Goal: Task Accomplishment & Management: Manage account settings

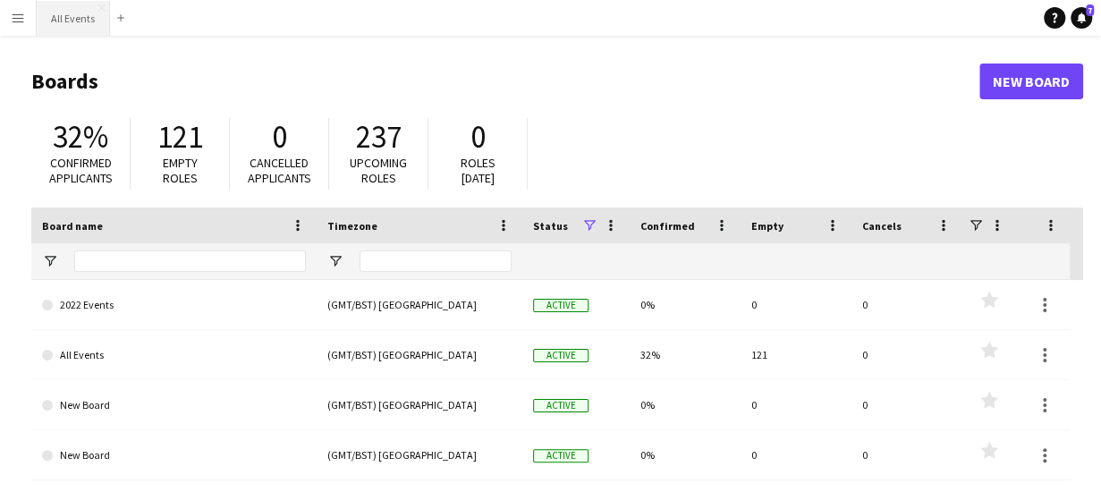
click at [86, 19] on button "All Events Close" at bounding box center [73, 18] width 73 height 35
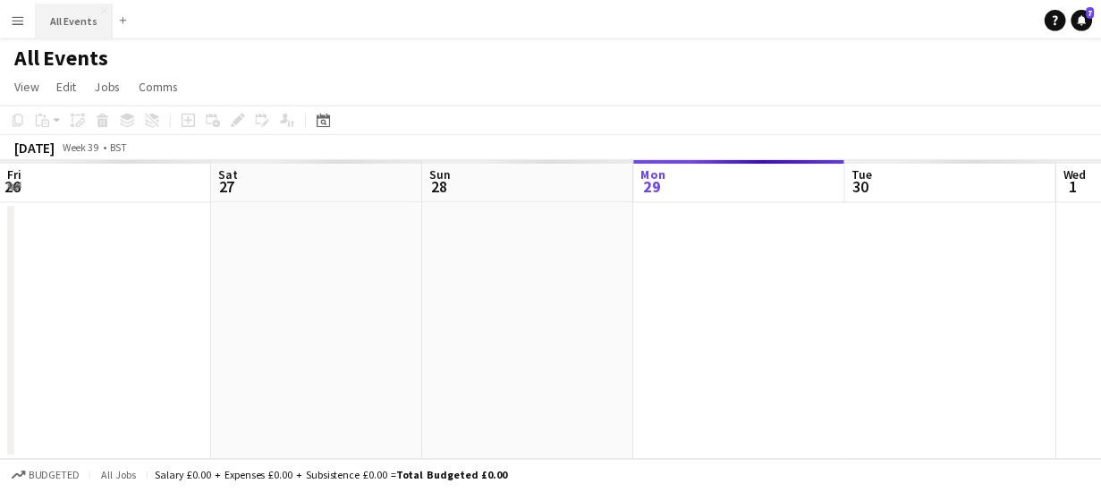
scroll to position [0, 427]
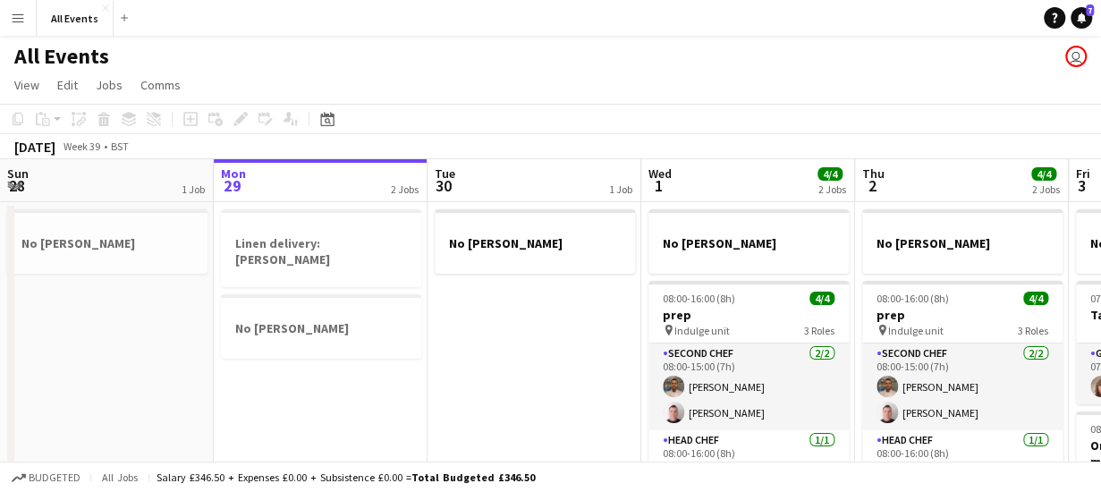
click at [563, 176] on app-board-header-date "Tue 30 1 Job" at bounding box center [534, 180] width 214 height 43
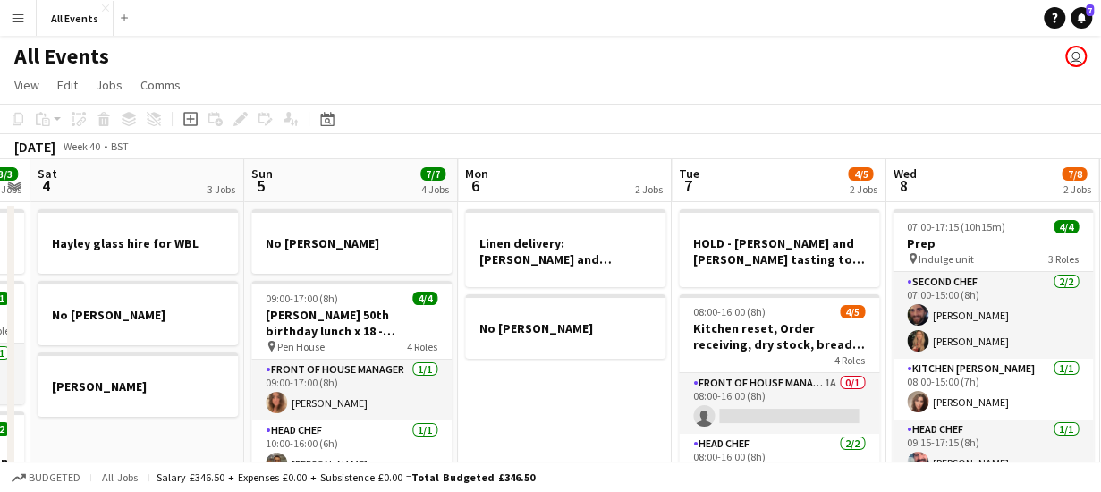
scroll to position [0, 860]
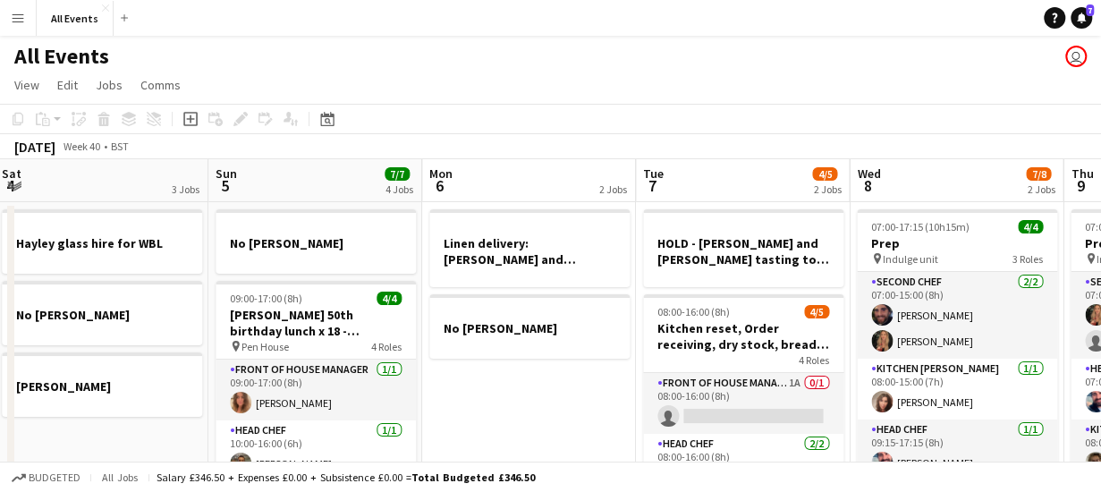
click at [550, 172] on app-board-header-date "Mon 6 2 Jobs" at bounding box center [529, 180] width 214 height 43
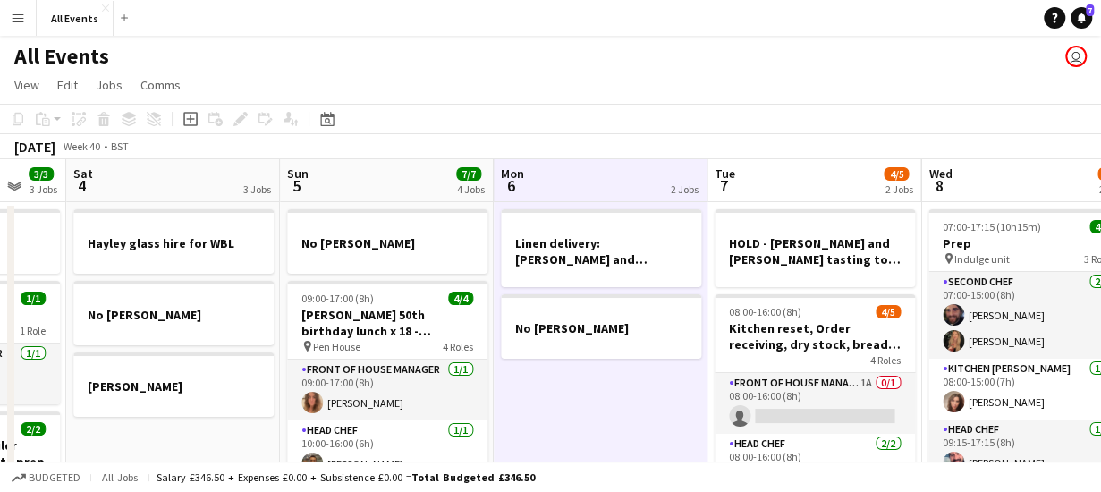
scroll to position [0, 646]
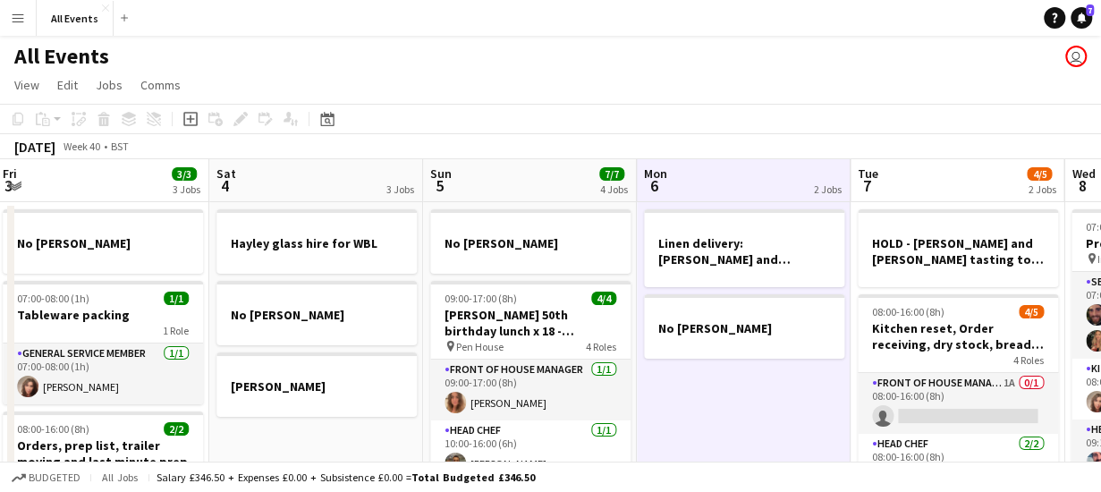
click at [502, 183] on app-board-header-date "Sun 5 7/7 4 Jobs" at bounding box center [530, 180] width 214 height 43
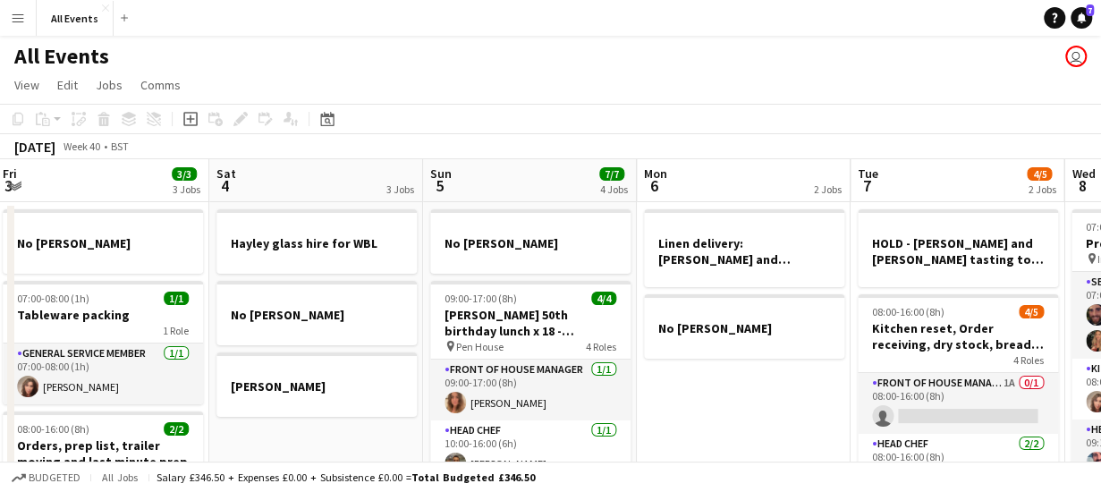
click at [515, 180] on app-board-header-date "Sun 5 7/7 4 Jobs" at bounding box center [530, 180] width 214 height 43
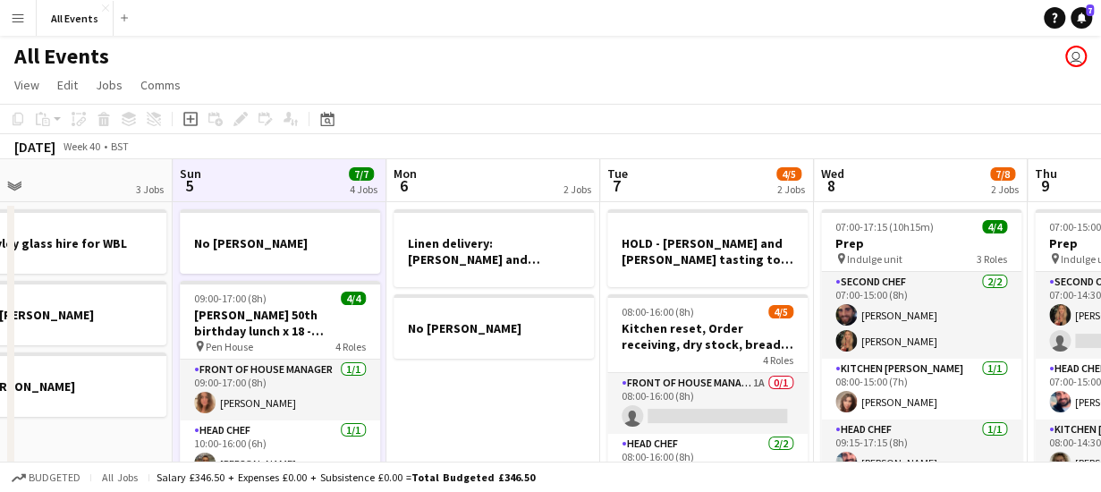
scroll to position [0, 504]
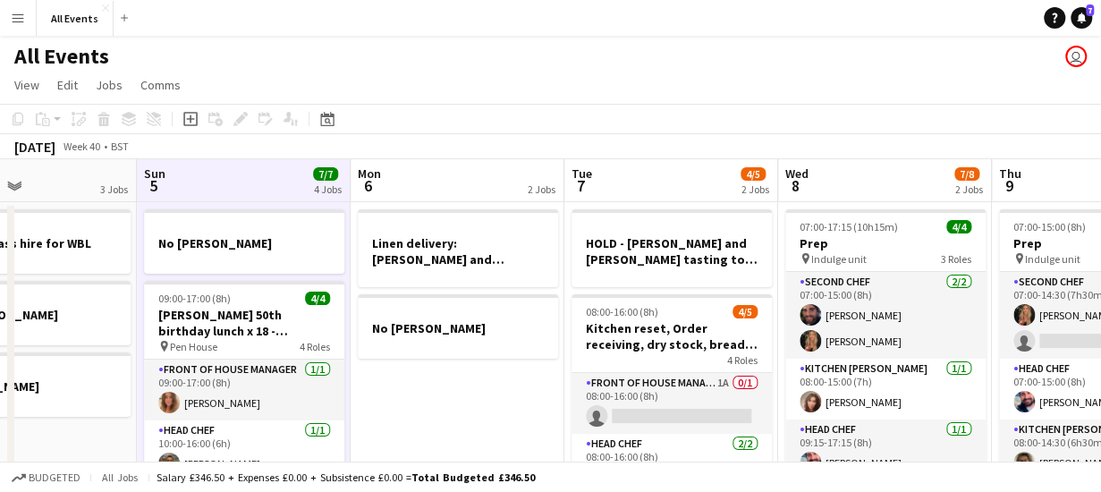
click at [515, 180] on app-board-header-date "Mon 6 2 Jobs" at bounding box center [457, 180] width 214 height 43
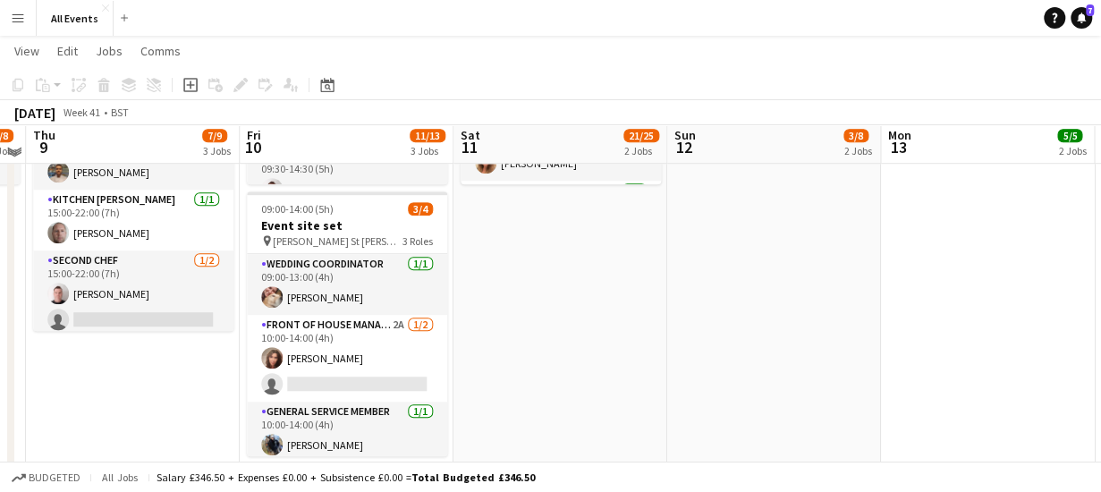
scroll to position [555, 0]
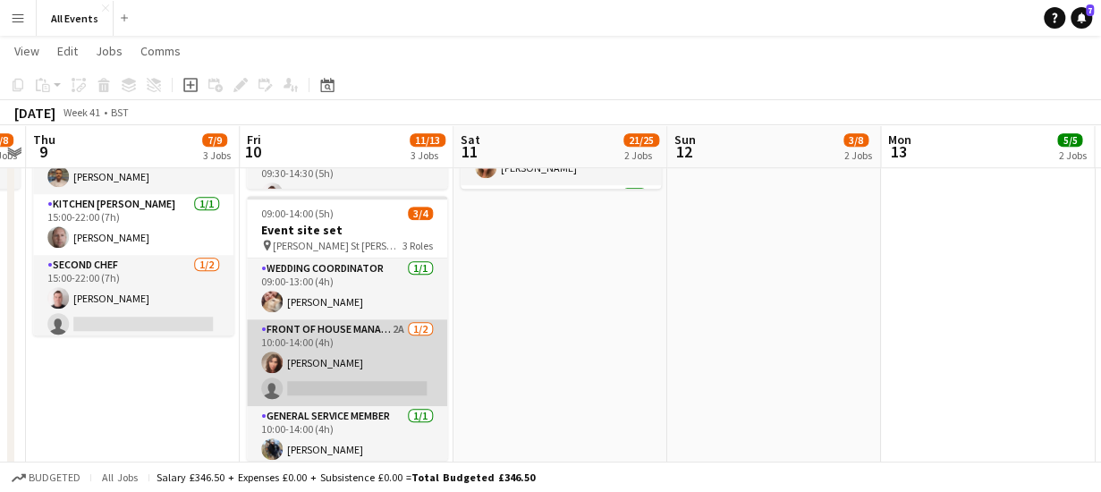
click at [395, 332] on app-card-role "Front of House Manager 2A [DATE] 10:00-14:00 (4h) [PERSON_NAME] single-neutral-…" at bounding box center [347, 362] width 200 height 87
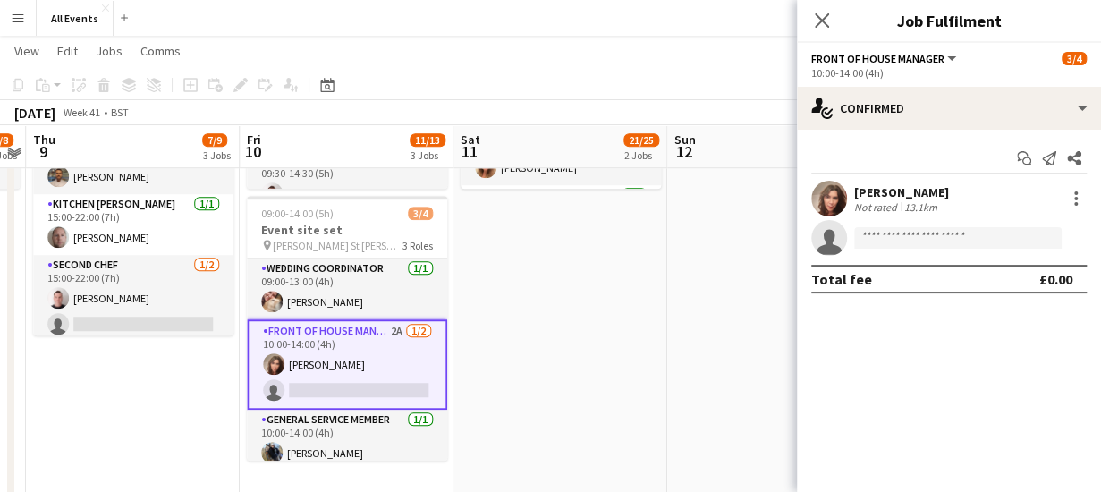
click at [927, 26] on h3 "Job Fulfilment" at bounding box center [949, 20] width 304 height 23
click at [933, 63] on span "Front of House Manager" at bounding box center [877, 58] width 133 height 13
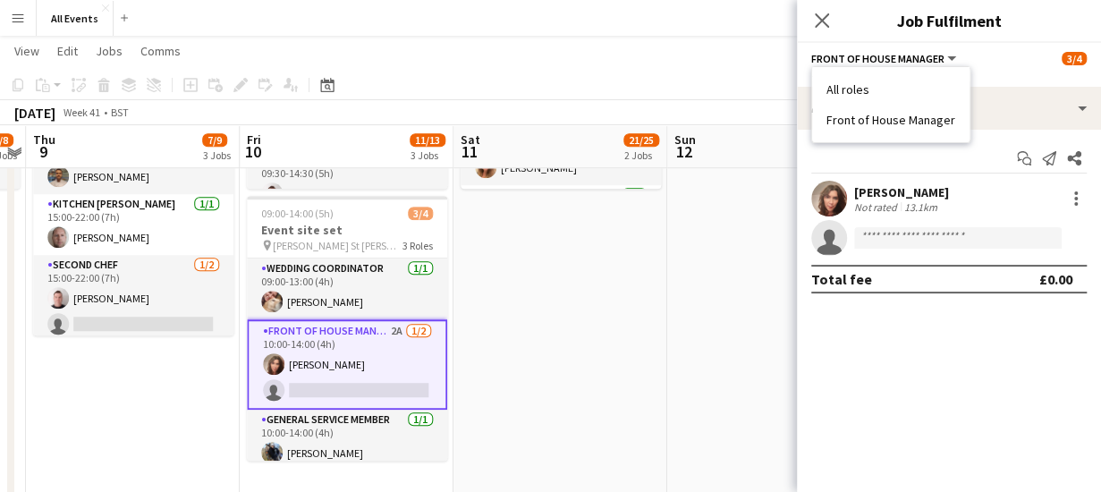
click at [900, 21] on h3 "Job Fulfilment" at bounding box center [949, 20] width 304 height 23
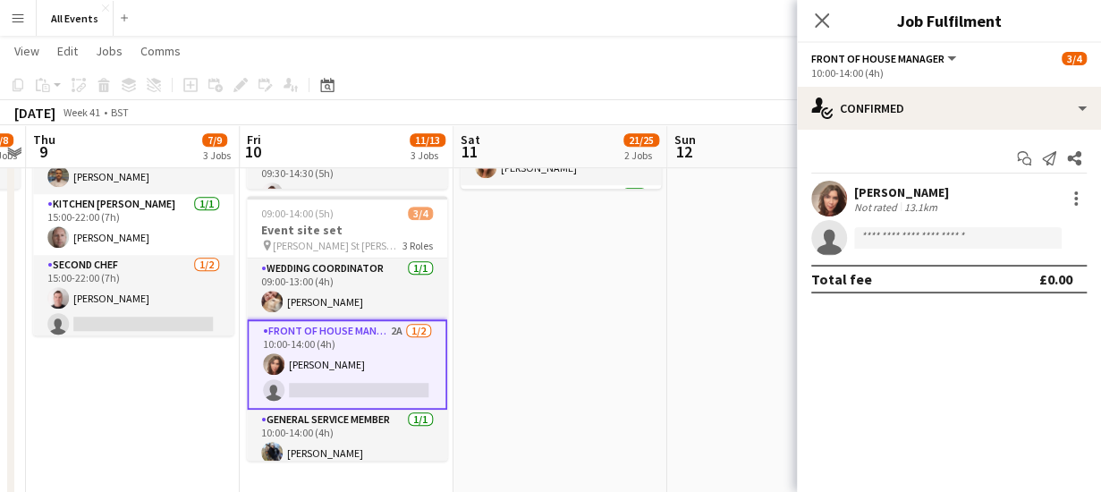
click at [406, 326] on app-card-role "Front of House Manager 2A [DATE] 10:00-14:00 (4h) [PERSON_NAME] single-neutral-…" at bounding box center [347, 364] width 200 height 90
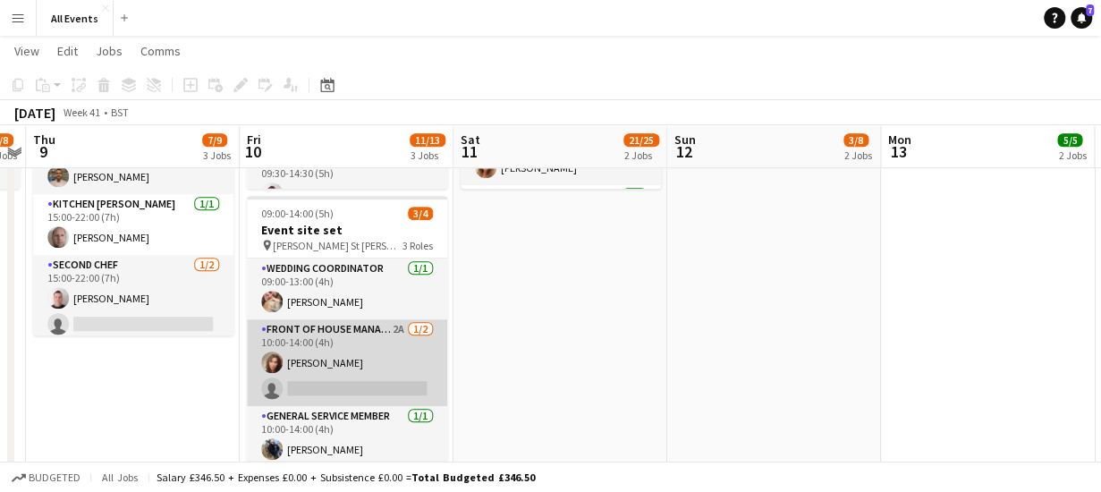
click at [406, 326] on app-card-role "Front of House Manager 2A [DATE] 10:00-14:00 (4h) [PERSON_NAME] single-neutral-…" at bounding box center [347, 362] width 200 height 87
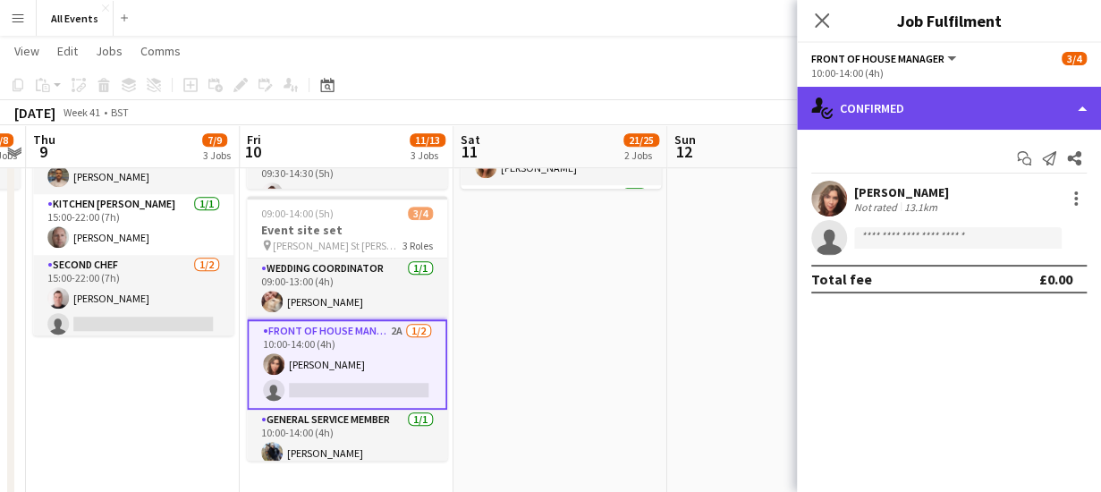
click at [919, 119] on div "single-neutral-actions-check-2 Confirmed" at bounding box center [949, 108] width 304 height 43
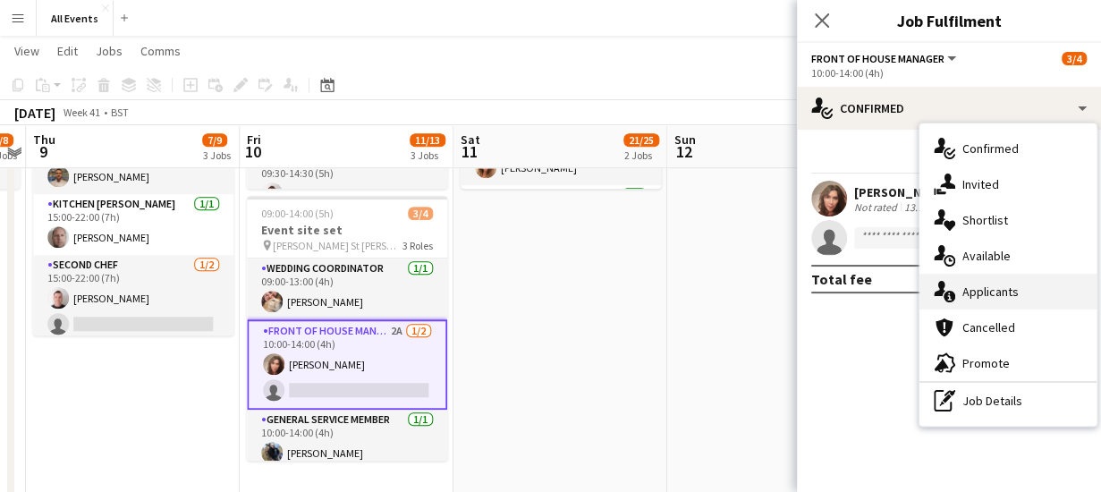
click at [967, 285] on span "Applicants" at bounding box center [990, 291] width 56 height 16
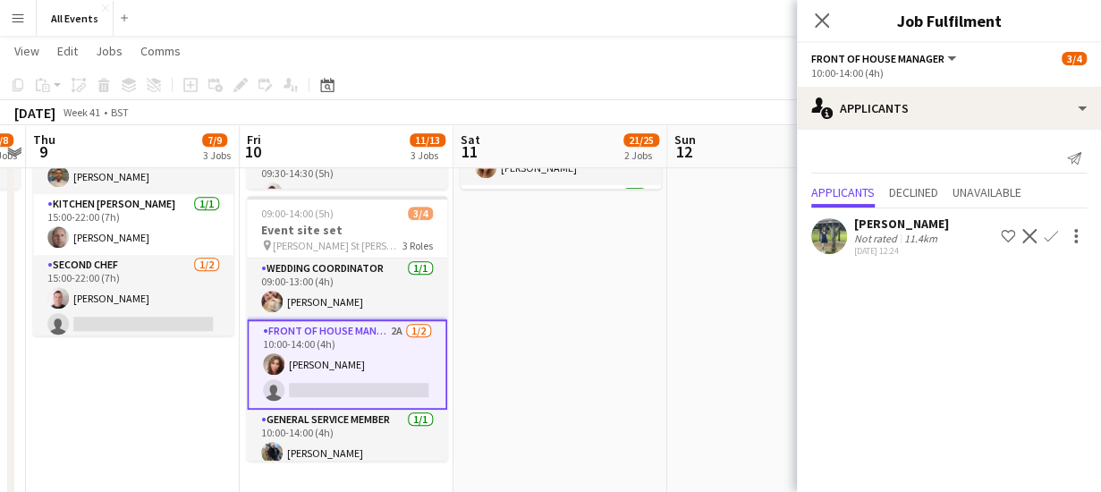
click at [1050, 232] on app-icon "Confirm" at bounding box center [1050, 236] width 14 height 14
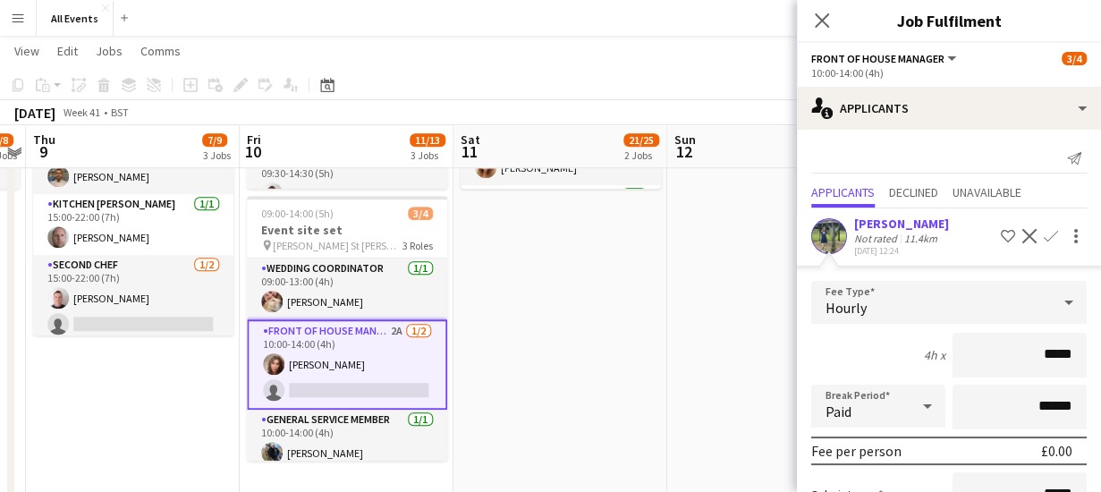
scroll to position [188, 0]
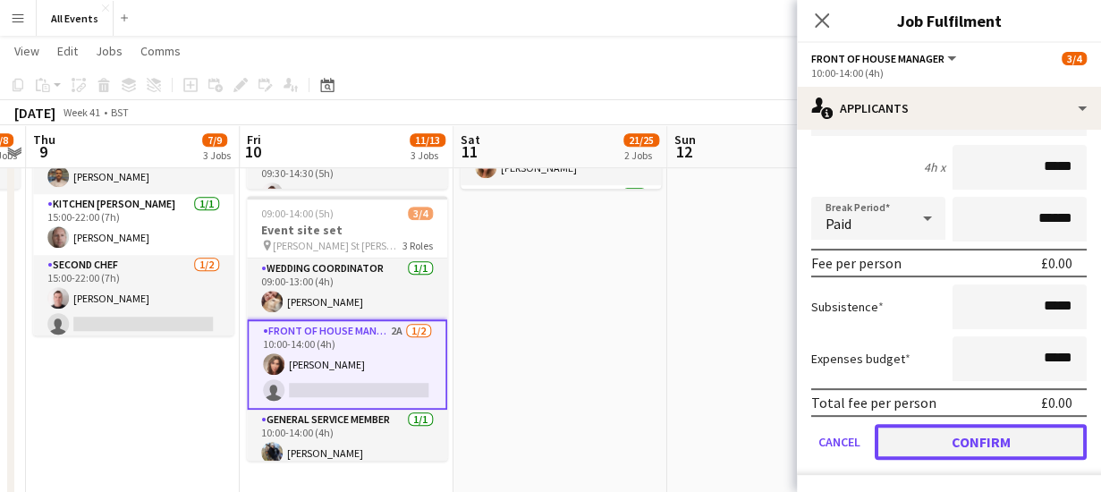
click at [1001, 444] on button "Confirm" at bounding box center [980, 442] width 212 height 36
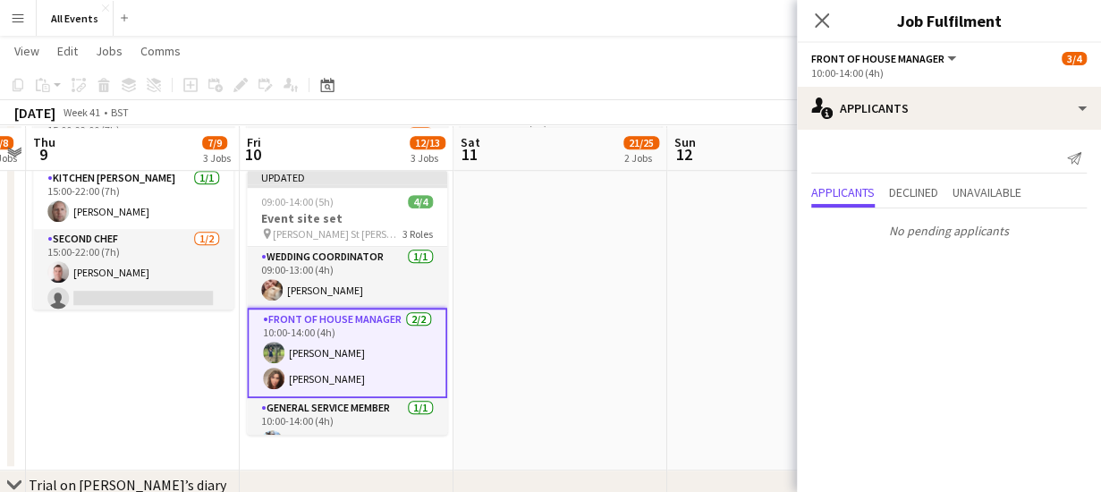
scroll to position [584, 0]
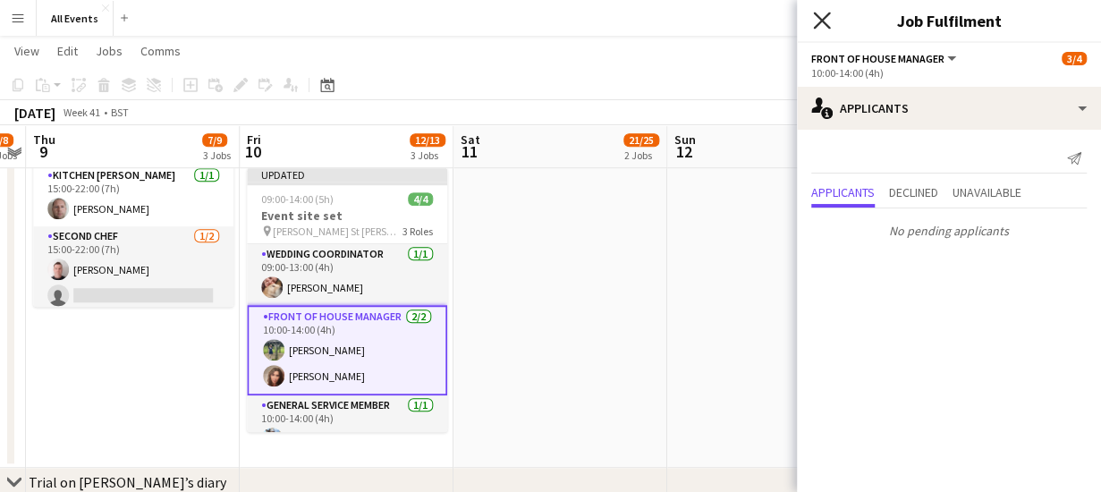
click at [823, 20] on icon at bounding box center [821, 20] width 17 height 17
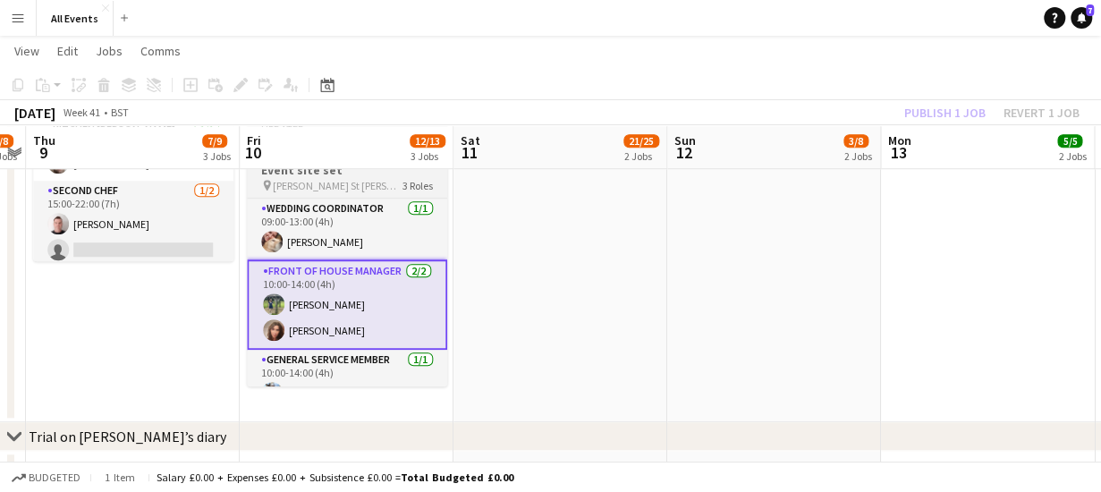
scroll to position [23, 0]
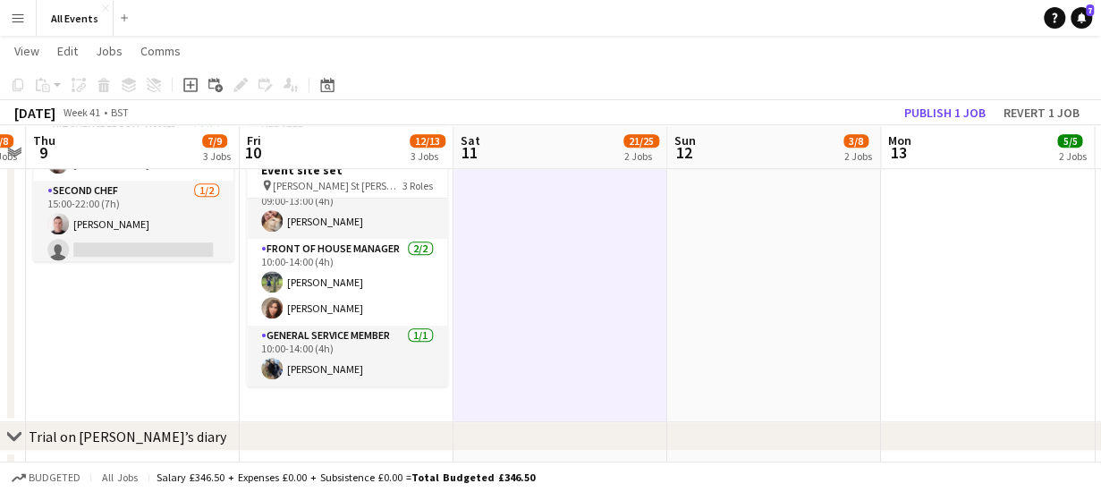
scroll to position [20, 0]
click at [978, 106] on button "Publish 1 job" at bounding box center [945, 112] width 96 height 23
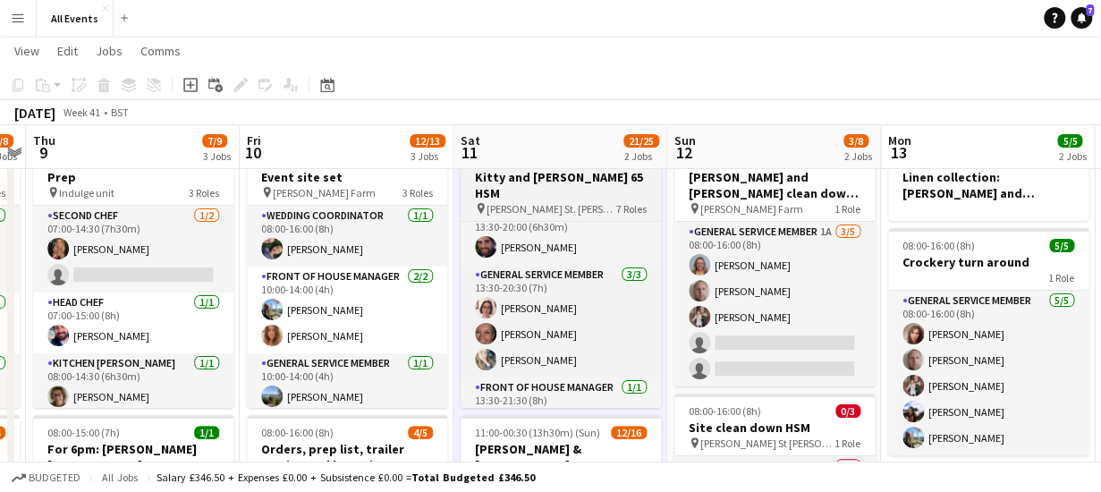
scroll to position [274, 0]
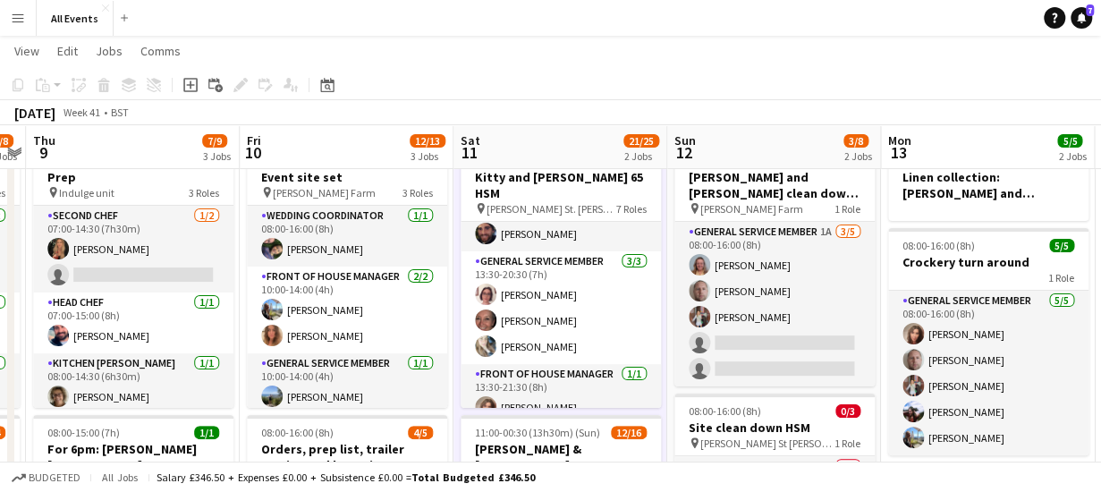
click at [112, 142] on app-board-header-date "Thu 9 7/9 3 Jobs" at bounding box center [133, 147] width 214 height 43
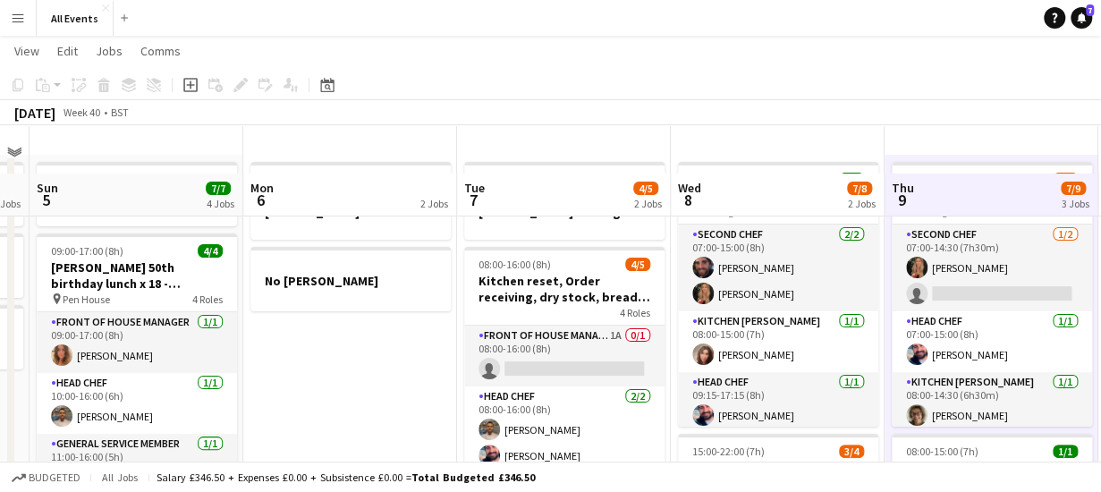
scroll to position [0, 0]
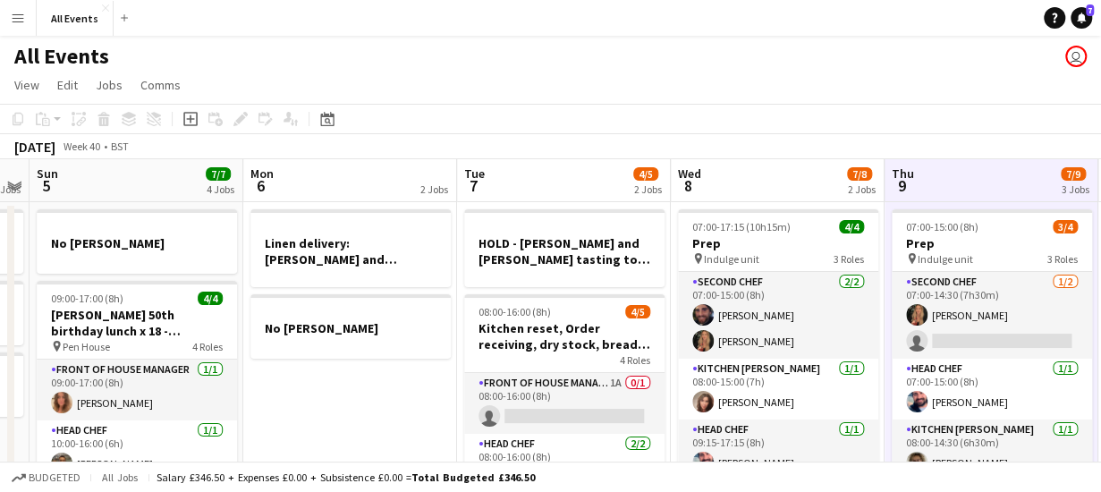
click at [735, 185] on app-board-header-date "Wed 8 7/8 2 Jobs" at bounding box center [778, 180] width 214 height 43
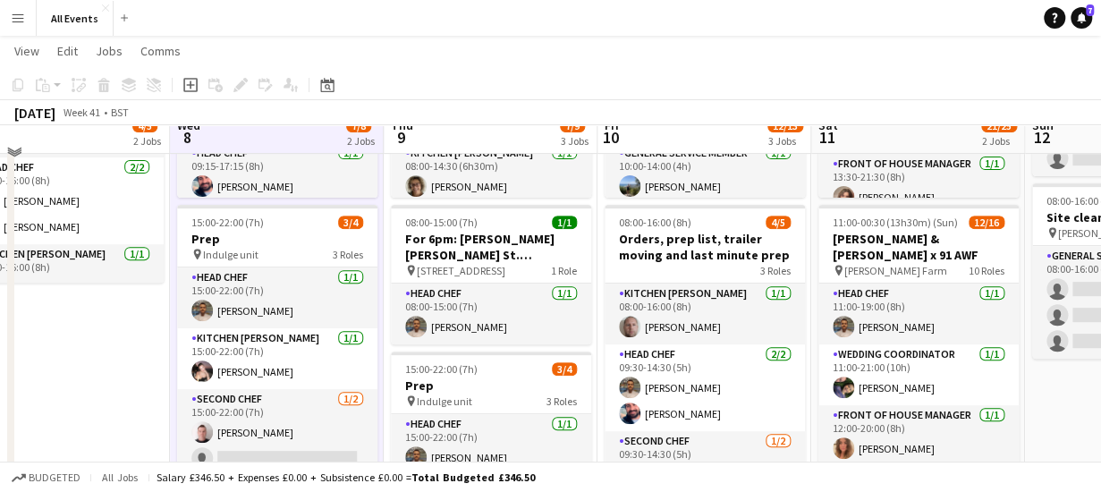
scroll to position [249, 0]
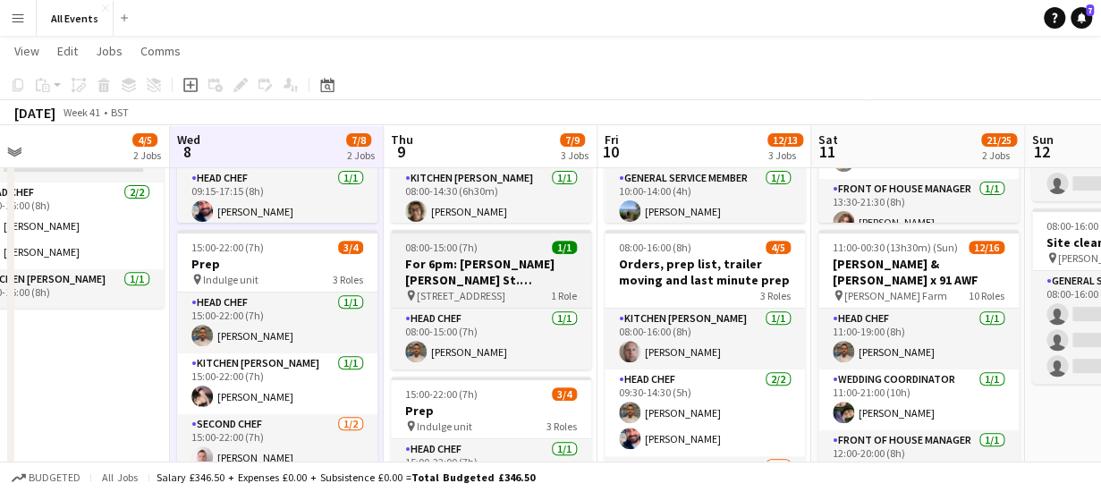
click at [501, 273] on h3 "For 6pm: [PERSON_NAME] [PERSON_NAME] St.[PERSON_NAME] party x 13 drop off [GEOG…" at bounding box center [491, 272] width 200 height 32
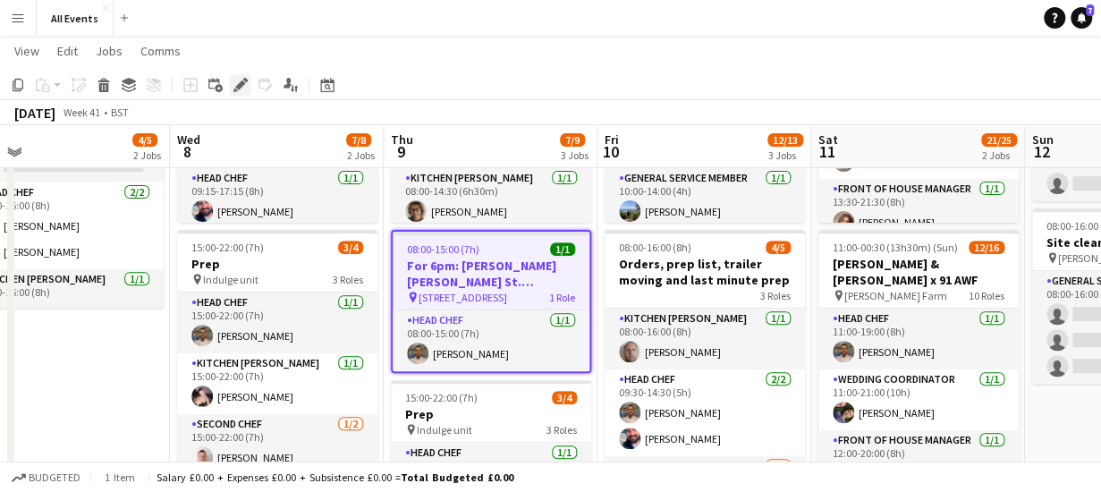
click at [241, 81] on icon at bounding box center [240, 85] width 10 height 10
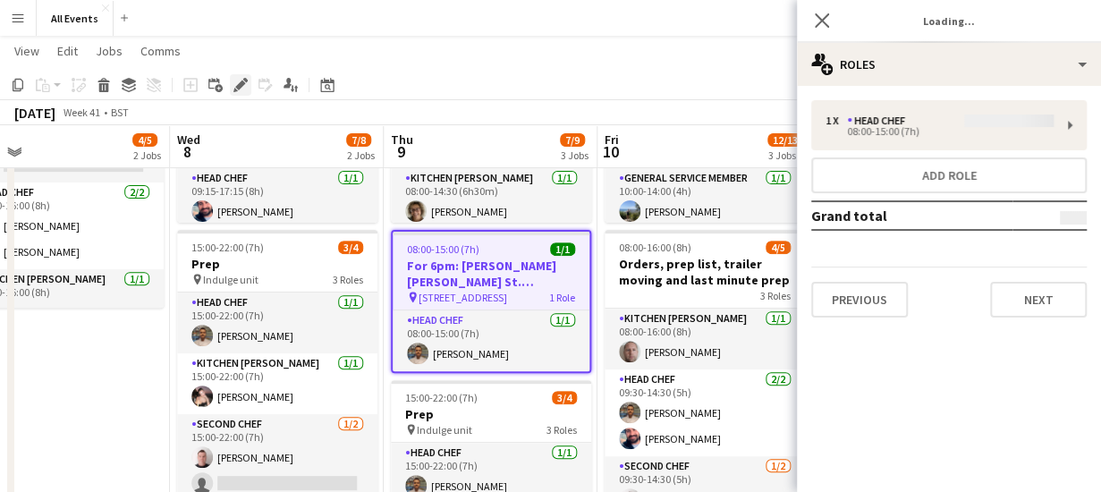
type input "**********"
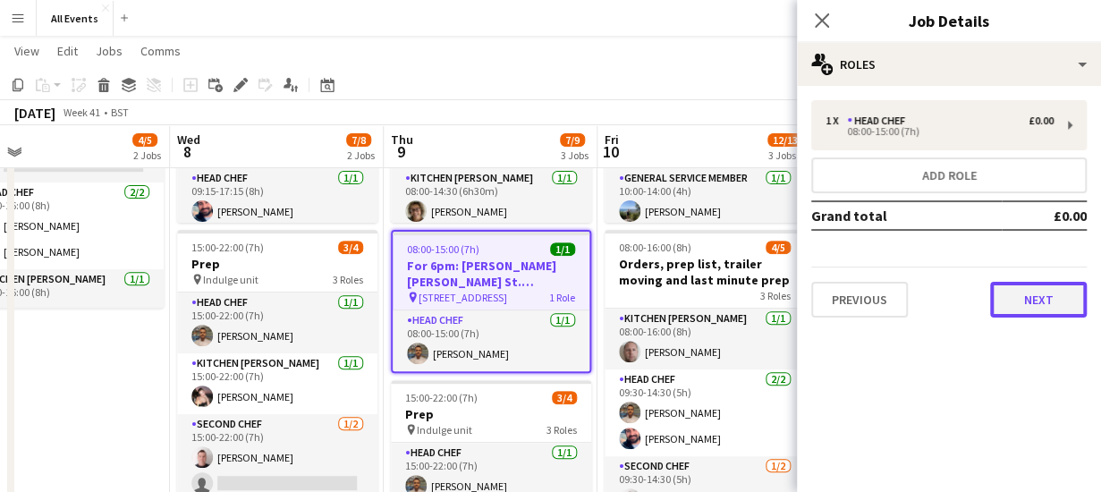
click at [1033, 299] on button "Next" at bounding box center [1038, 300] width 97 height 36
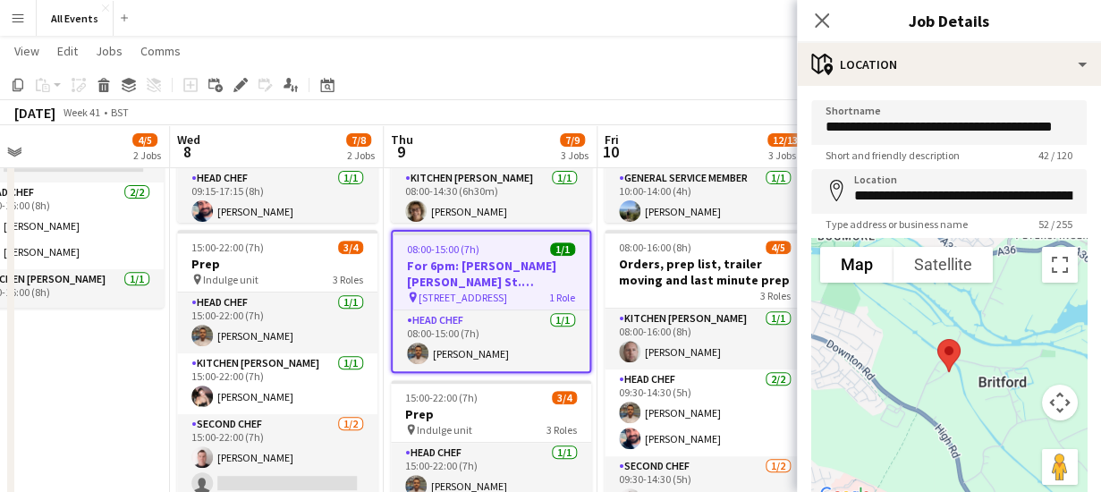
scroll to position [139, 0]
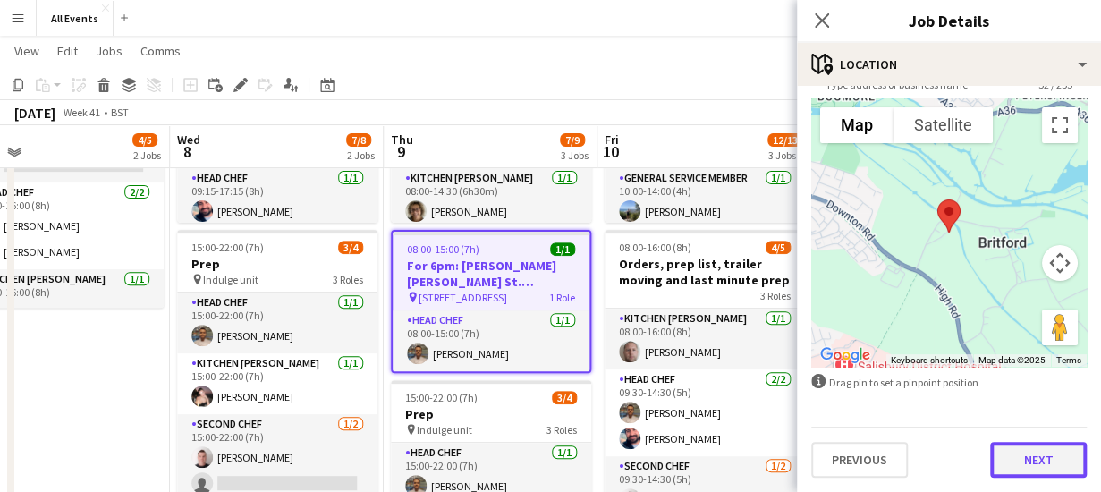
click at [1032, 463] on button "Next" at bounding box center [1038, 460] width 97 height 36
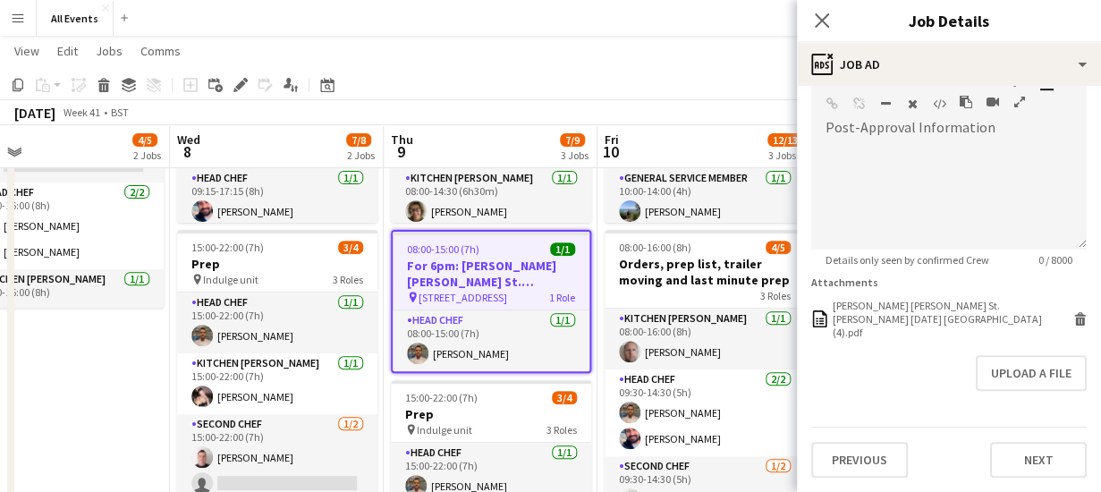
scroll to position [486, 0]
click at [1073, 312] on icon "Delete" at bounding box center [1079, 318] width 13 height 13
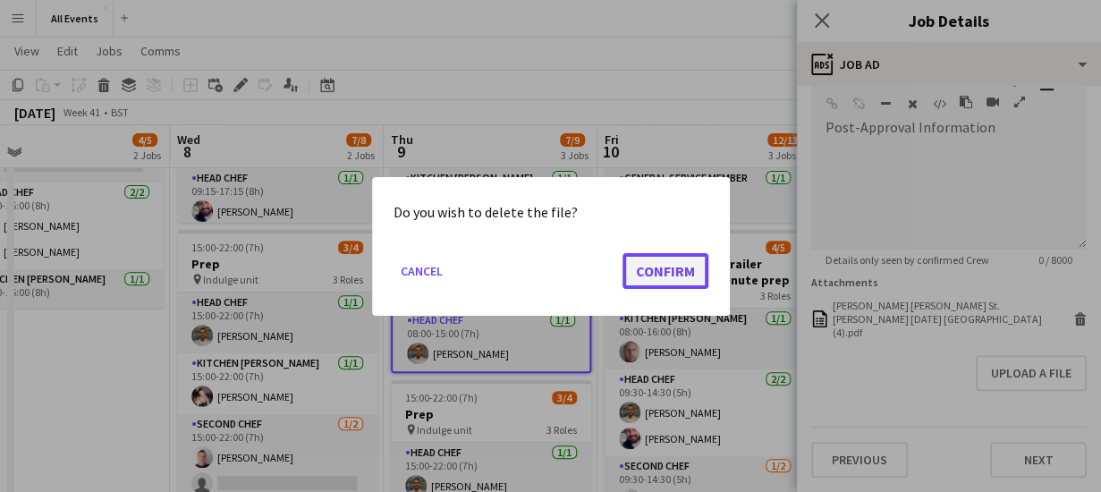
click at [672, 263] on button "Confirm" at bounding box center [665, 270] width 86 height 36
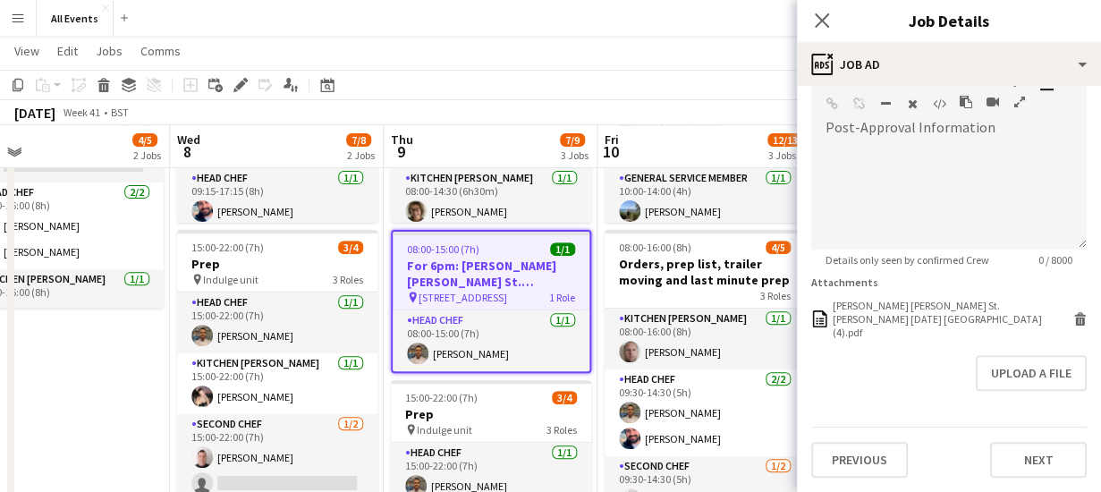
scroll to position [392, 0]
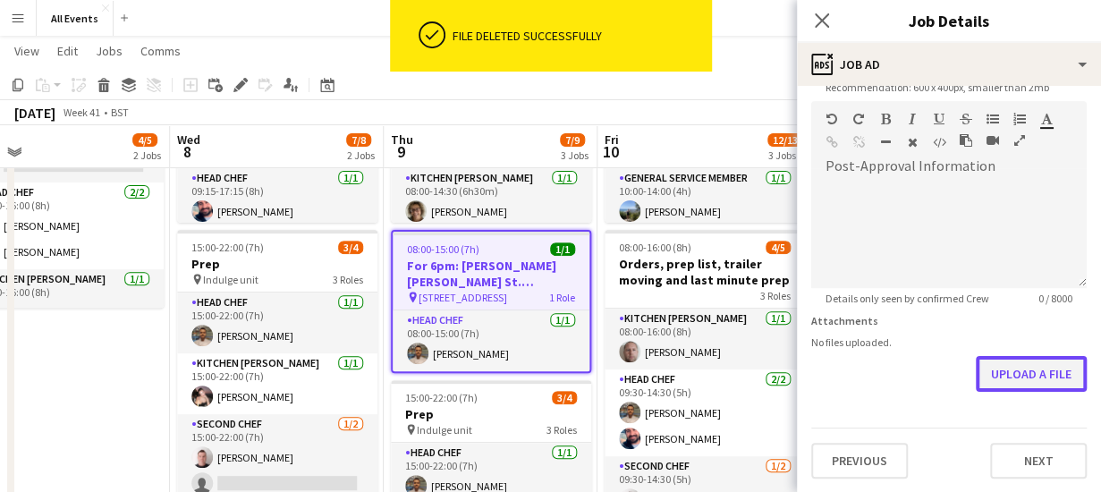
click at [1012, 371] on button "Upload a file" at bounding box center [1030, 374] width 111 height 36
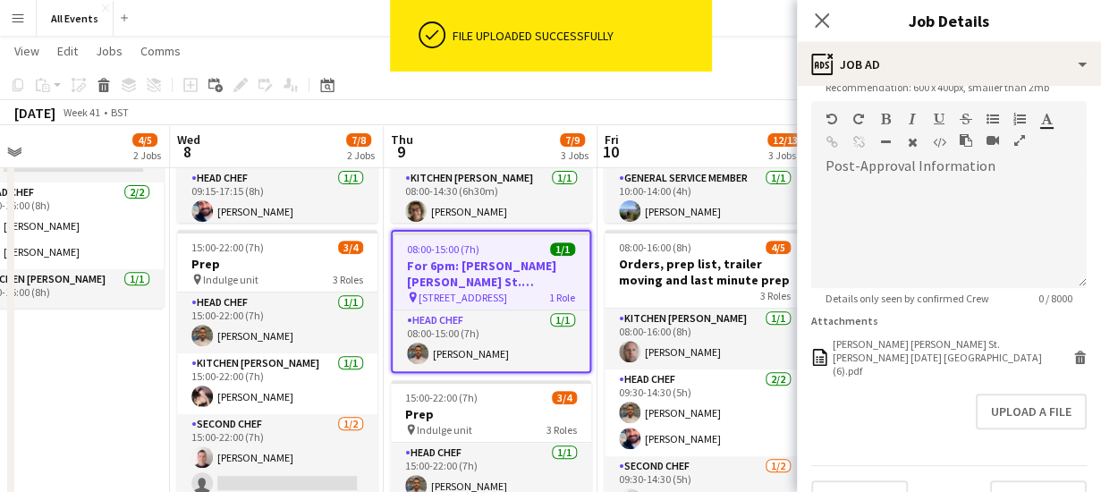
scroll to position [417, 0]
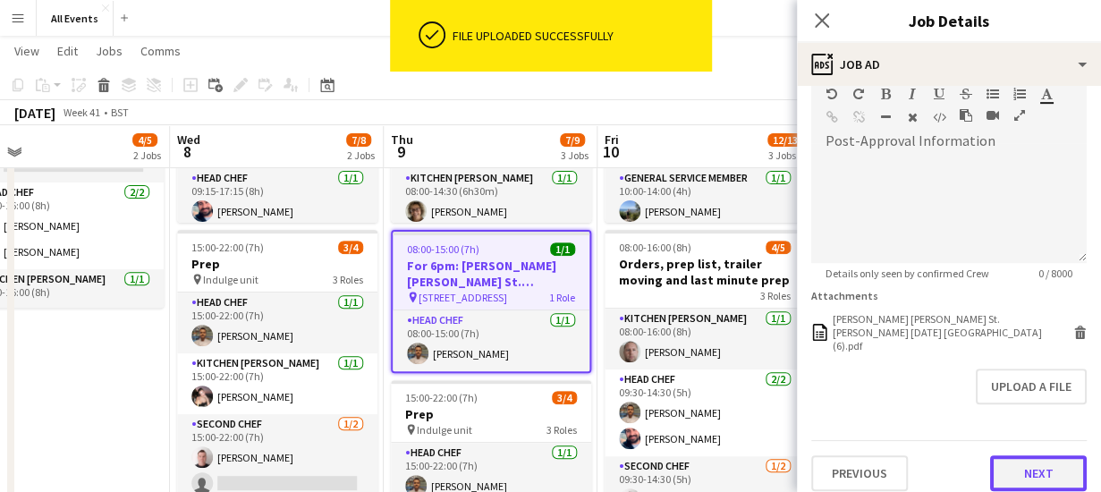
click at [1024, 462] on button "Next" at bounding box center [1038, 473] width 97 height 36
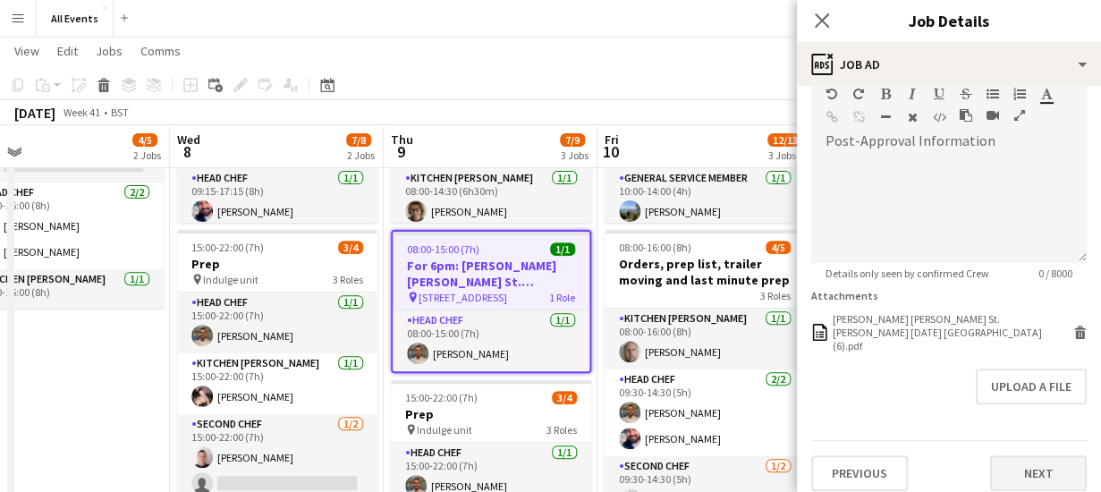
scroll to position [0, 0]
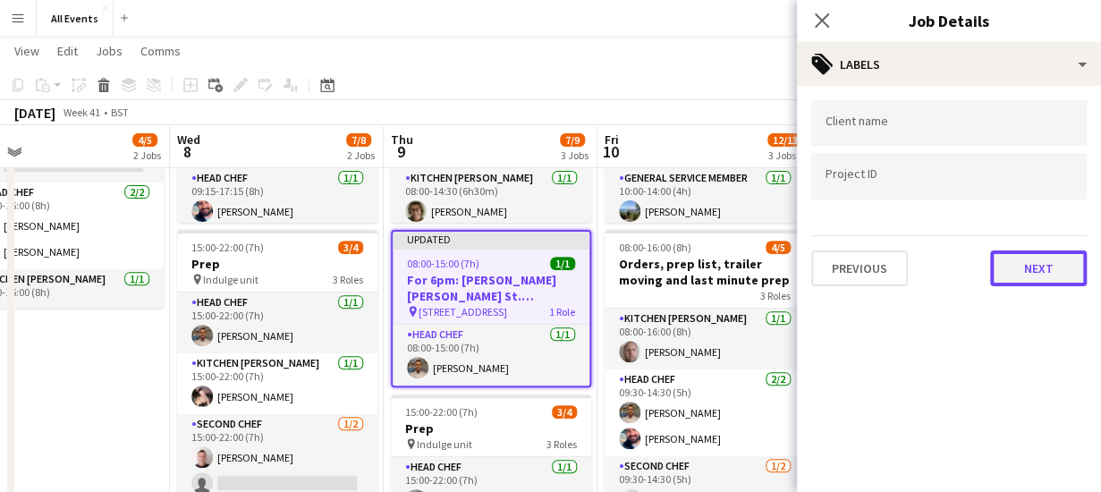
click at [1032, 269] on button "Next" at bounding box center [1038, 268] width 97 height 36
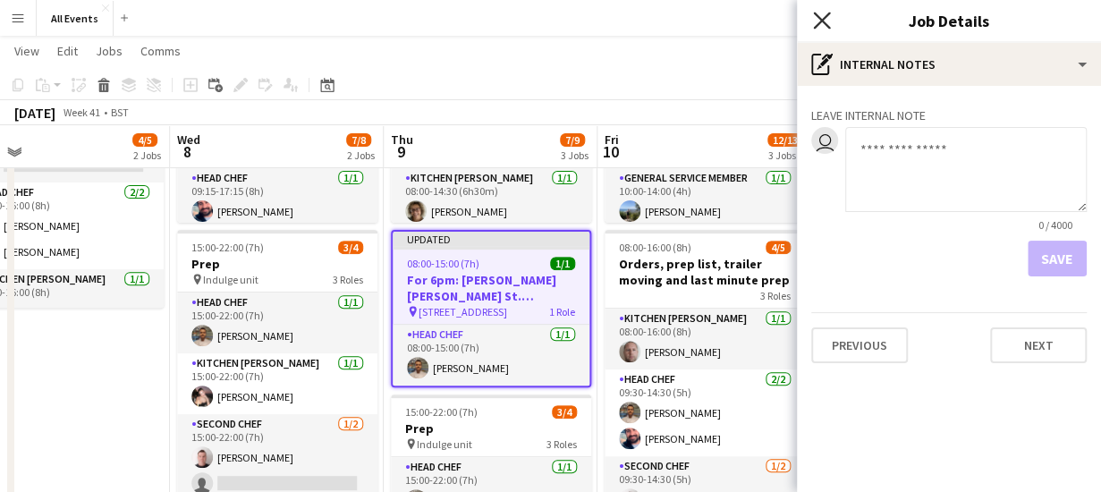
click at [823, 19] on icon at bounding box center [821, 20] width 17 height 17
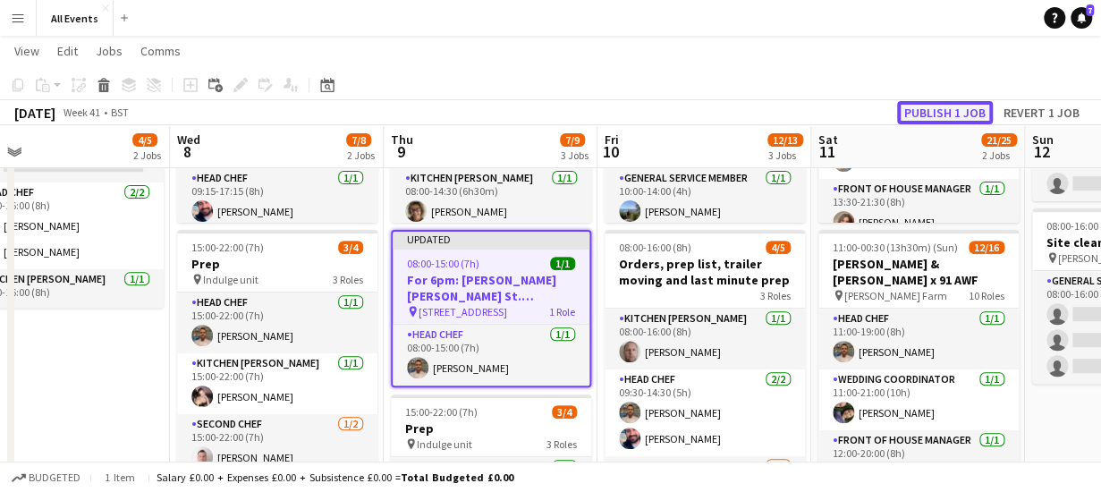
click at [933, 112] on button "Publish 1 job" at bounding box center [945, 112] width 96 height 23
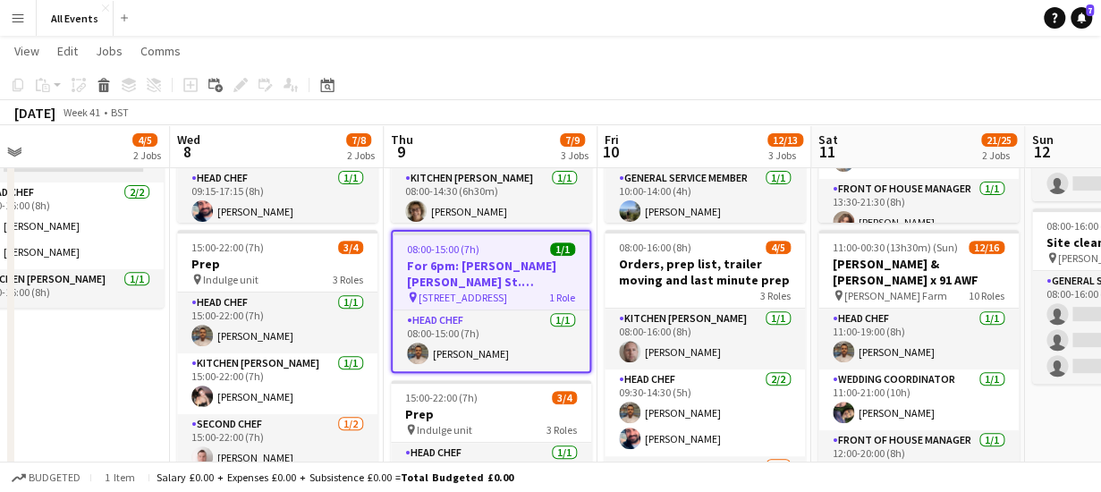
click at [463, 137] on app-board-header-date "Thu 9 7/9 3 Jobs" at bounding box center [491, 146] width 214 height 43
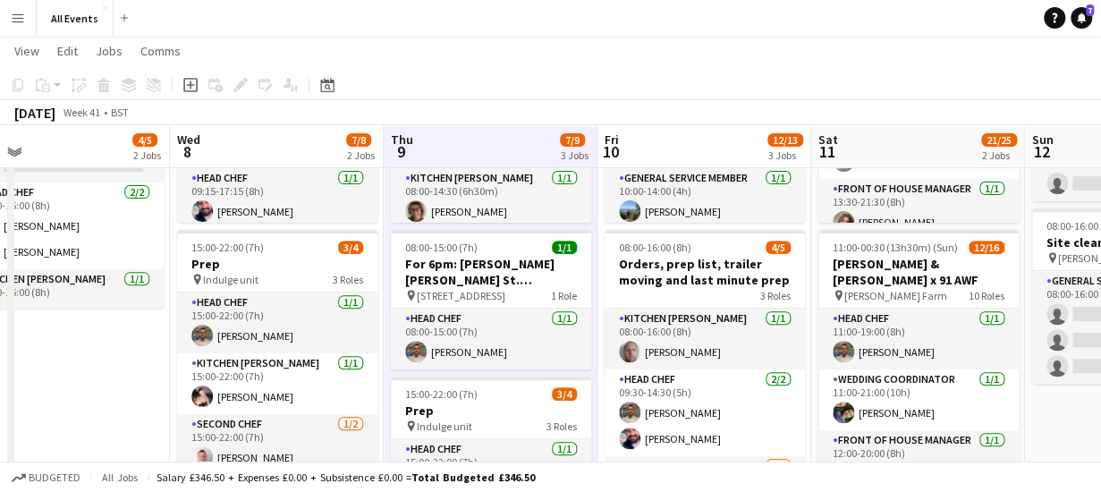
click at [694, 149] on app-board-header-date "Fri 10 12/13 3 Jobs" at bounding box center [704, 146] width 214 height 43
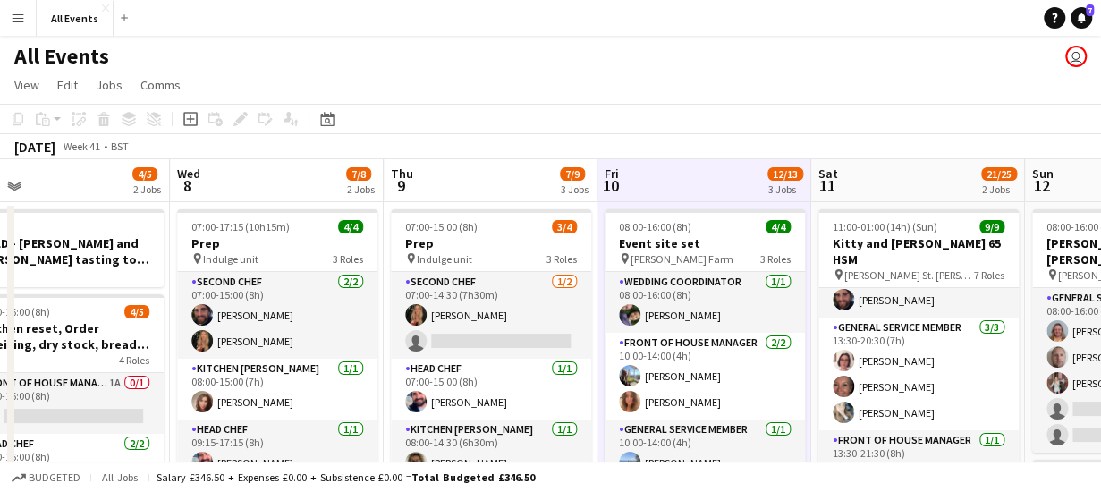
click at [711, 165] on app-board-header-date "Fri 10 12/13 3 Jobs" at bounding box center [704, 180] width 214 height 43
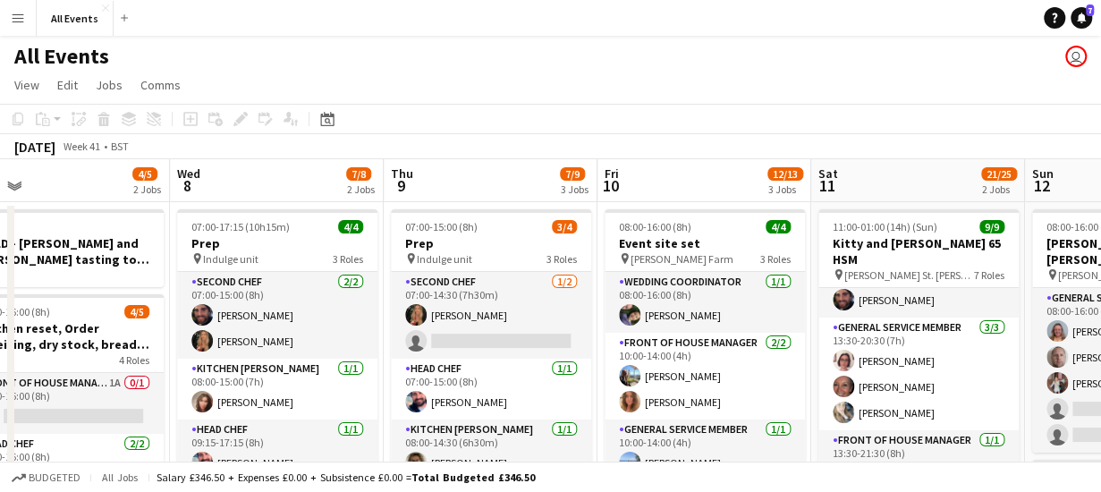
click at [711, 165] on app-board-header-date "Fri 10 12/13 3 Jobs" at bounding box center [704, 180] width 214 height 43
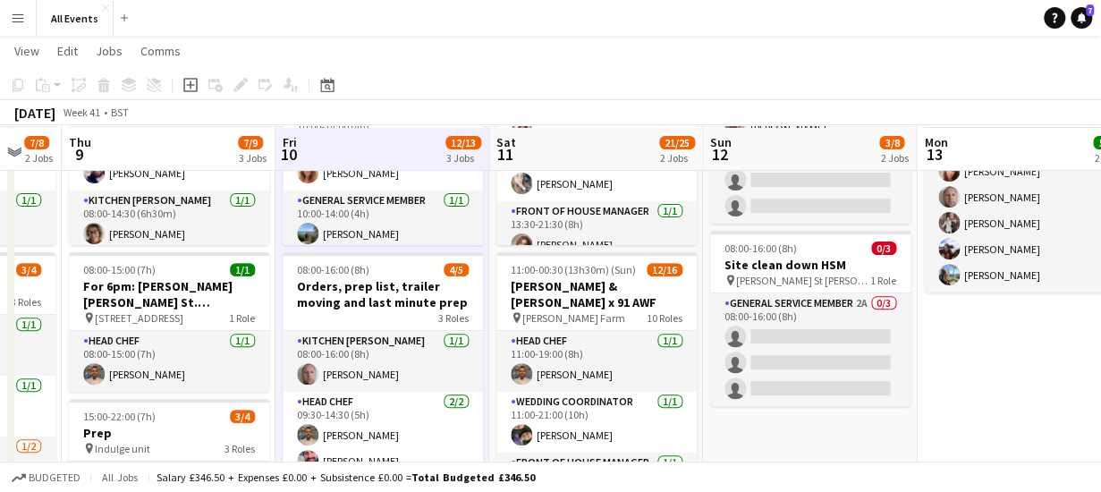
scroll to position [230, 0]
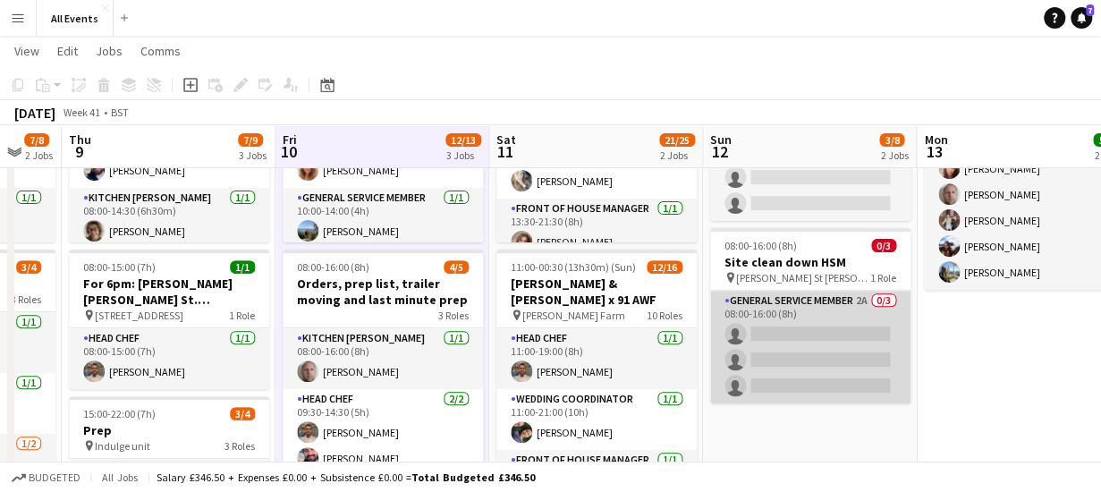
click at [859, 300] on app-card-role "General service member 2A 0/3 08:00-16:00 (8h) single-neutral-actions single-ne…" at bounding box center [810, 347] width 200 height 113
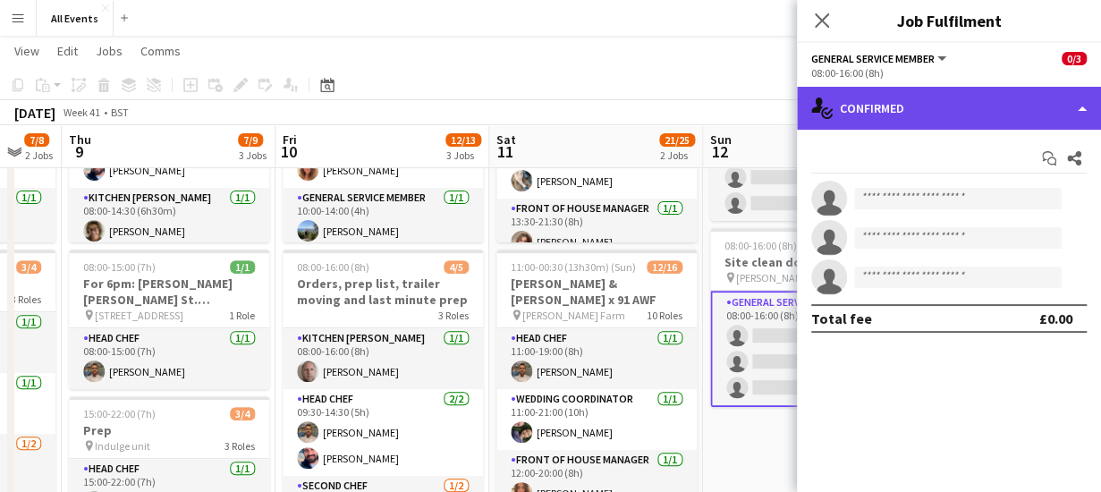
click at [892, 102] on div "single-neutral-actions-check-2 Confirmed" at bounding box center [949, 108] width 304 height 43
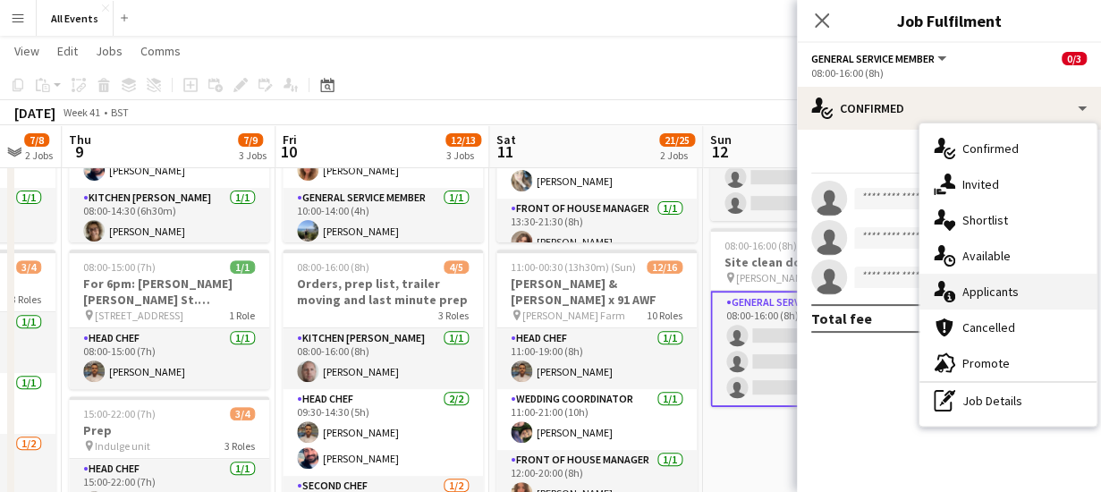
click at [965, 287] on span "Applicants" at bounding box center [990, 291] width 56 height 16
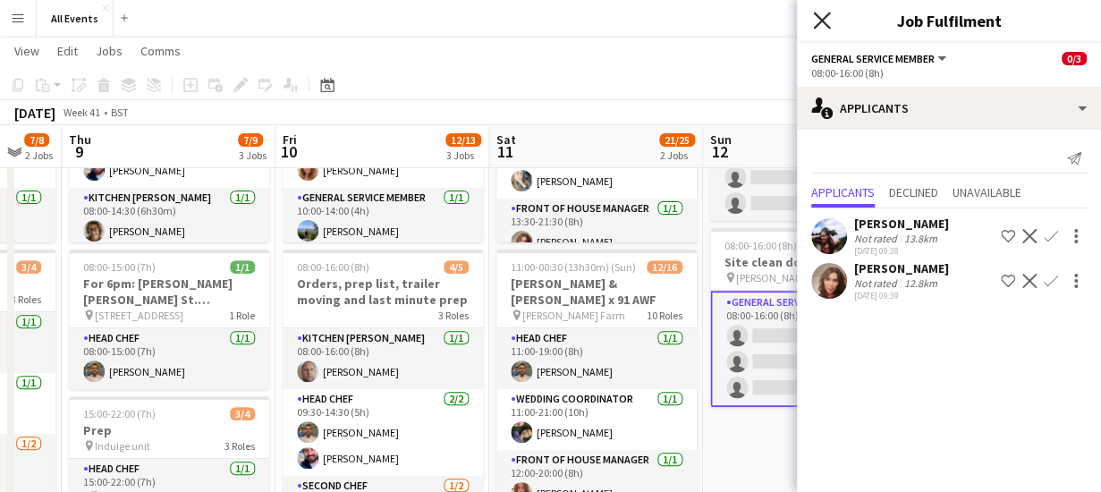
click at [817, 19] on icon "Close pop-in" at bounding box center [821, 20] width 17 height 17
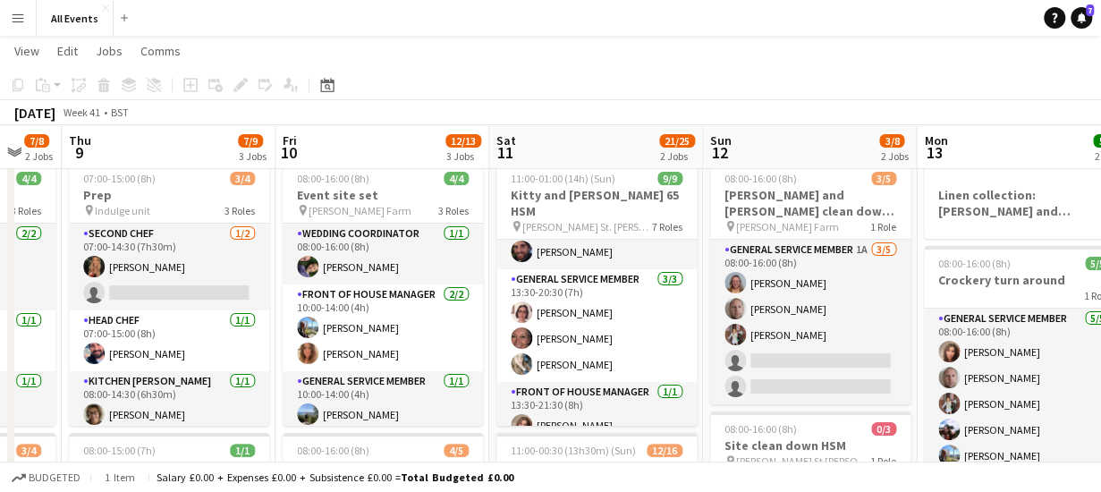
scroll to position [52, 0]
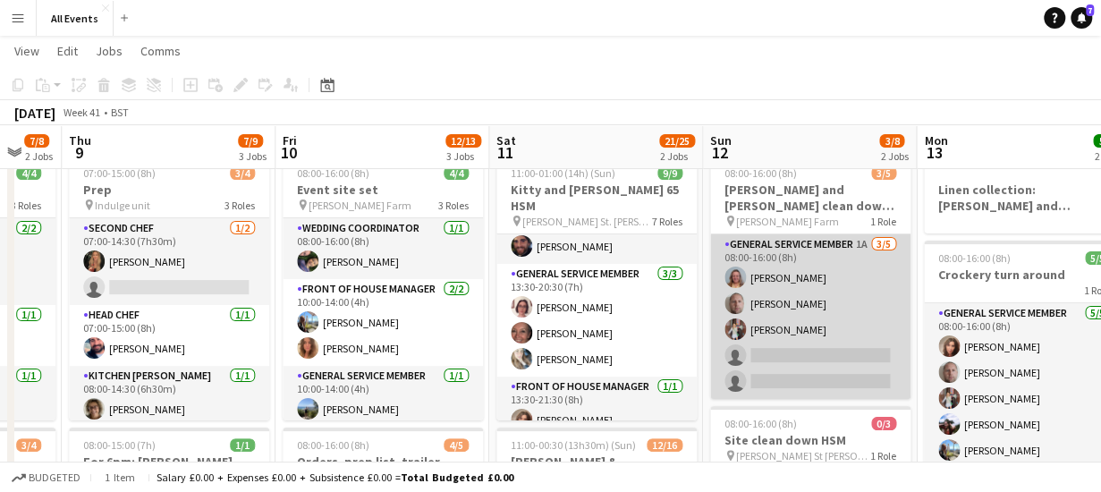
click at [876, 242] on app-card-role "General service member 1A [DATE] 08:00-16:00 (8h) [PERSON_NAME] [PERSON_NAME] […" at bounding box center [810, 316] width 200 height 165
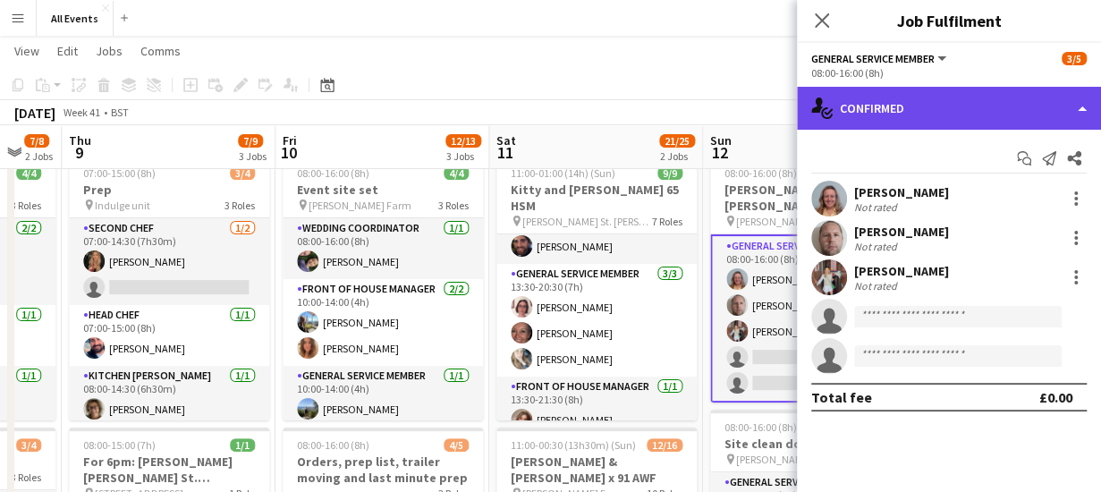
click at [916, 108] on div "single-neutral-actions-check-2 Confirmed" at bounding box center [949, 108] width 304 height 43
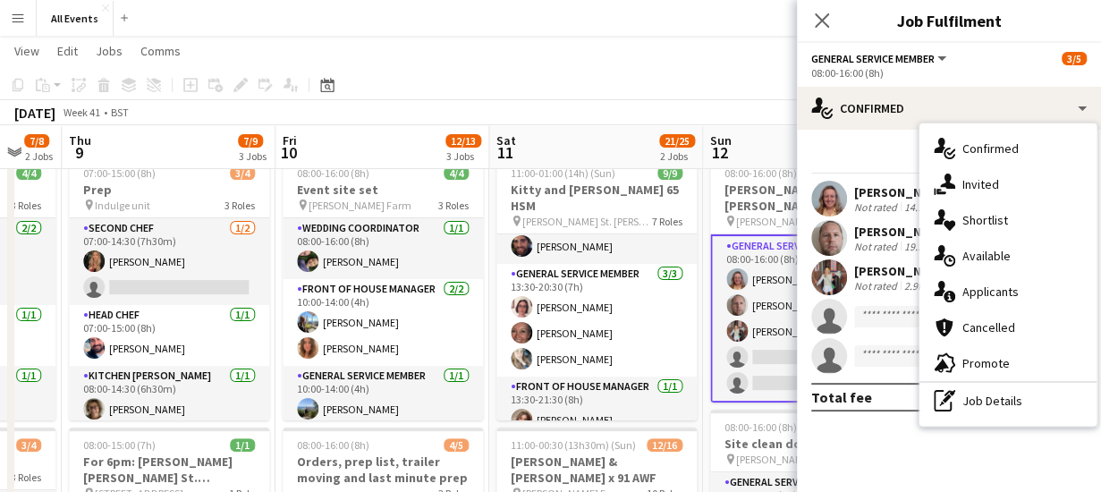
click at [973, 294] on span "Applicants" at bounding box center [990, 291] width 56 height 16
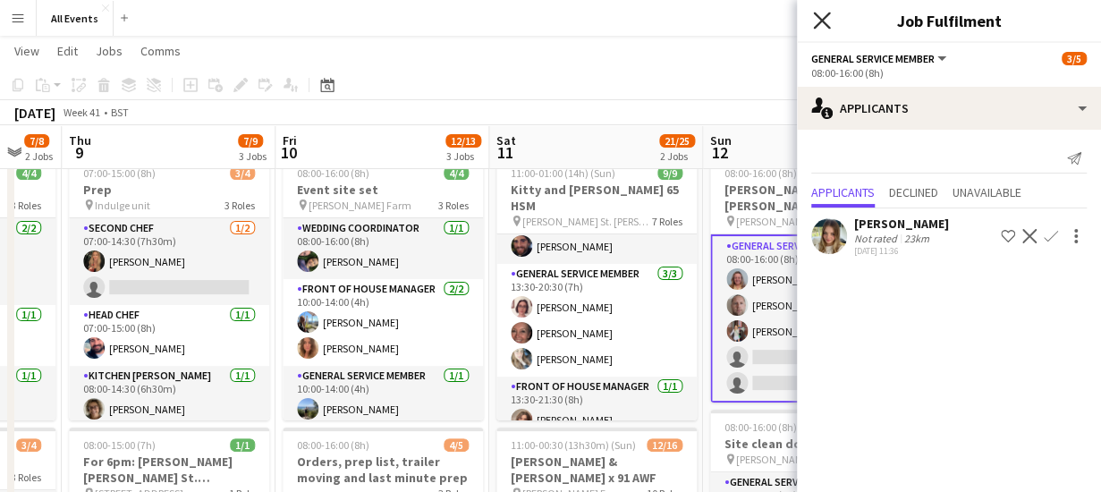
click at [823, 24] on icon at bounding box center [821, 20] width 17 height 17
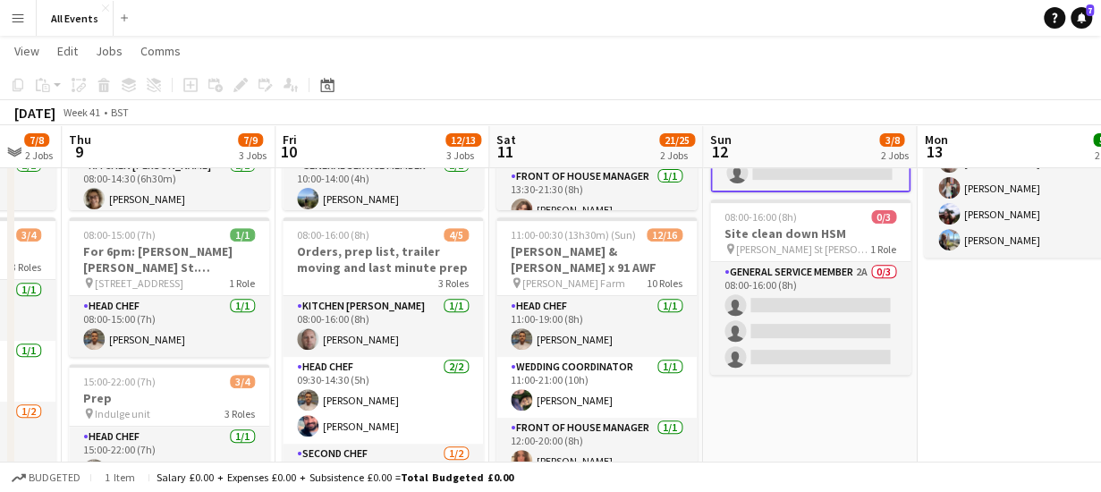
scroll to position [266, 0]
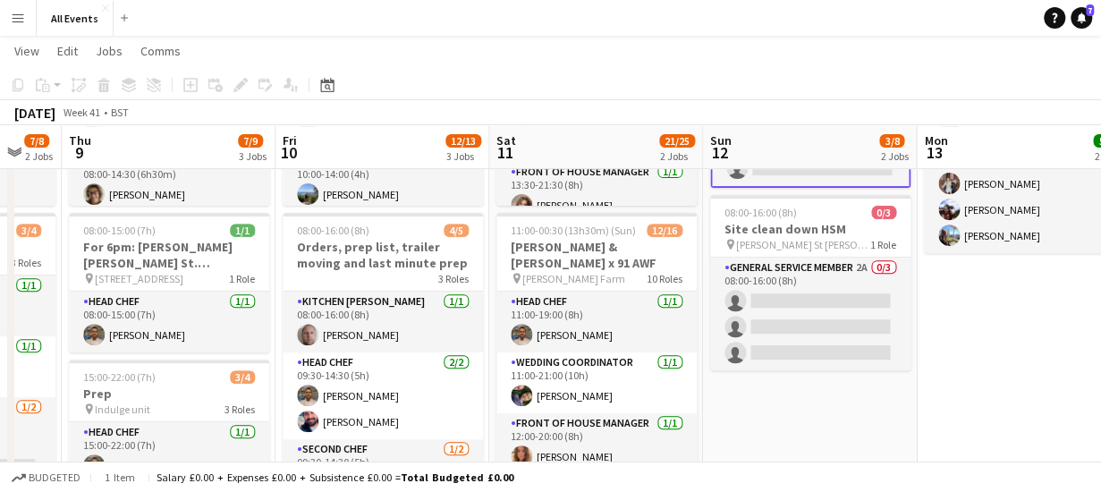
click at [604, 104] on div "[DATE] Week 41 • BST" at bounding box center [550, 112] width 1101 height 25
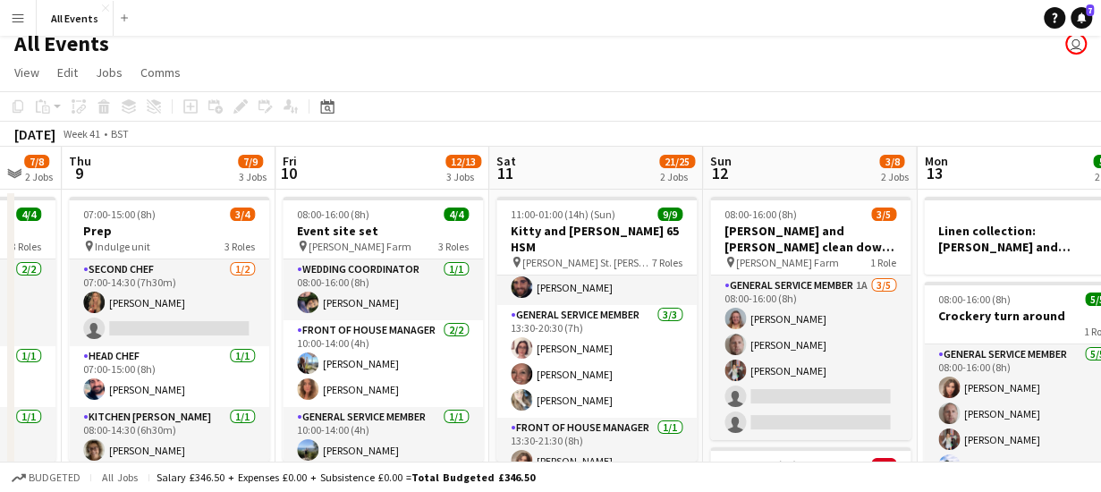
scroll to position [0, 0]
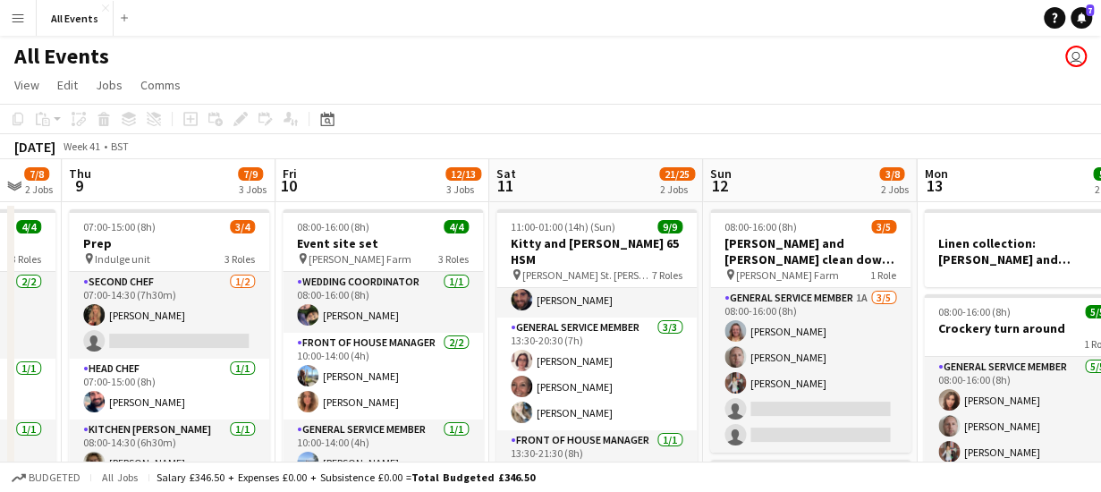
click at [781, 173] on app-board-header-date "Sun 12 3/8 2 Jobs" at bounding box center [810, 180] width 214 height 43
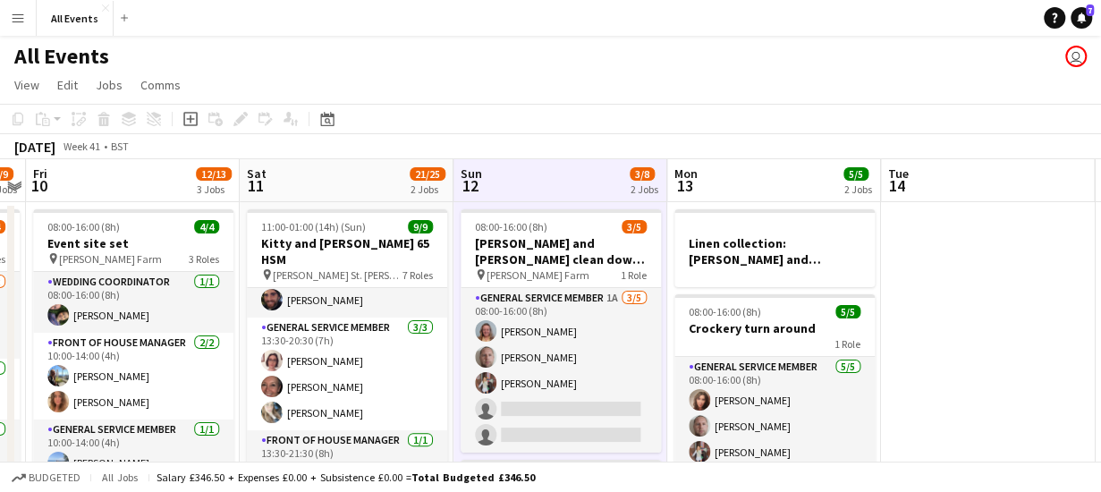
scroll to position [0, 616]
click at [781, 173] on app-board-header-date "Mon 13 5/5 2 Jobs" at bounding box center [773, 180] width 214 height 43
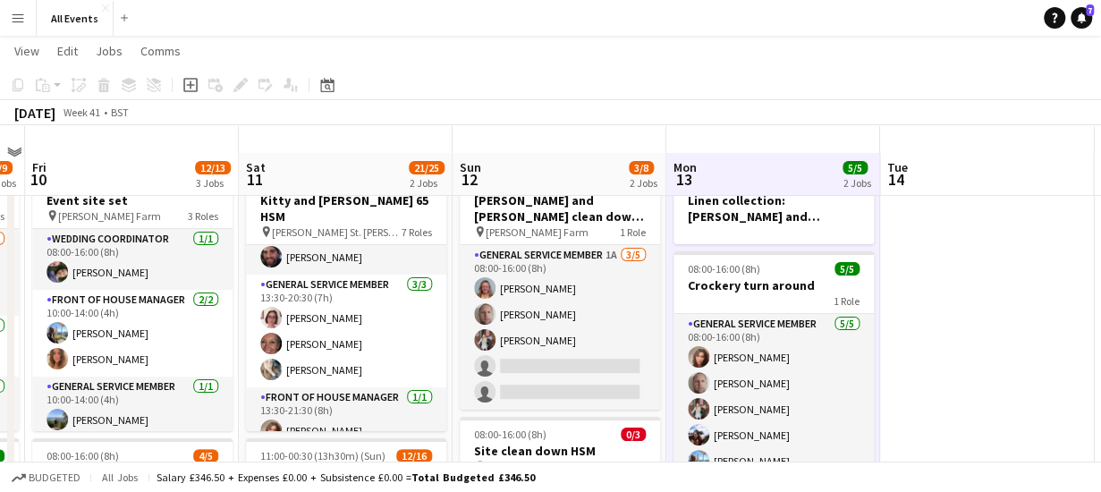
scroll to position [0, 0]
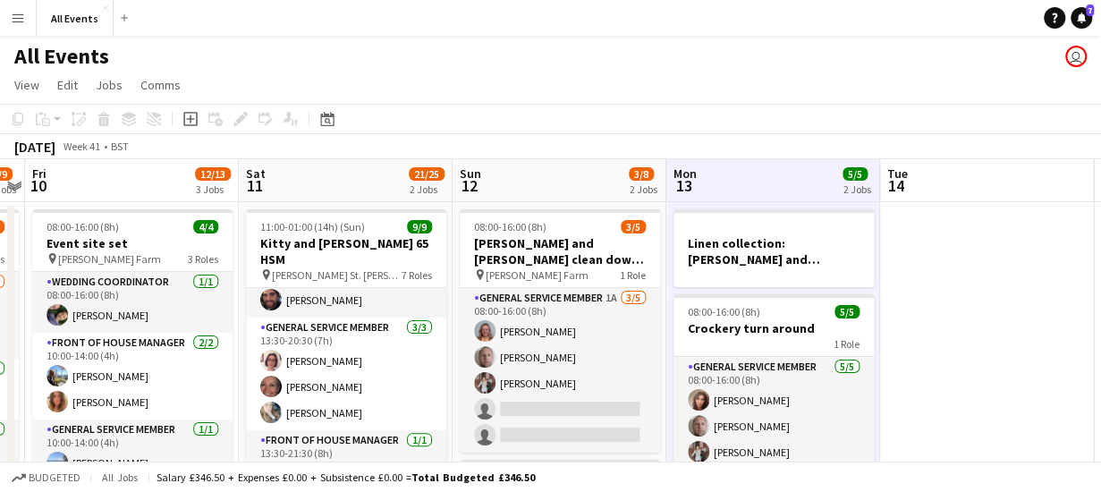
click at [796, 173] on app-board-header-date "Mon 13 5/5 2 Jobs" at bounding box center [773, 180] width 214 height 43
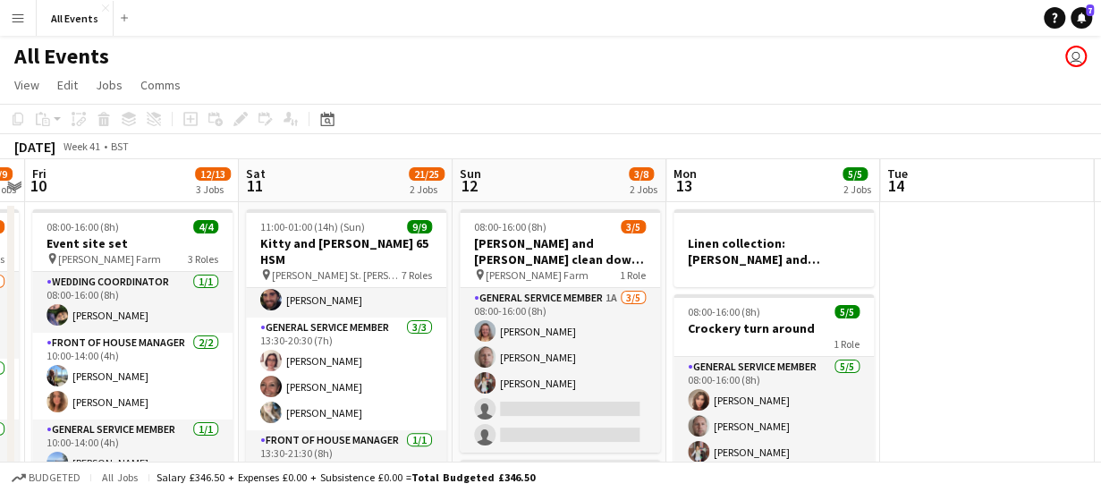
click at [796, 173] on app-board-header-date "Mon 13 5/5 2 Jobs" at bounding box center [773, 180] width 214 height 43
